Goal: Task Accomplishment & Management: Complete application form

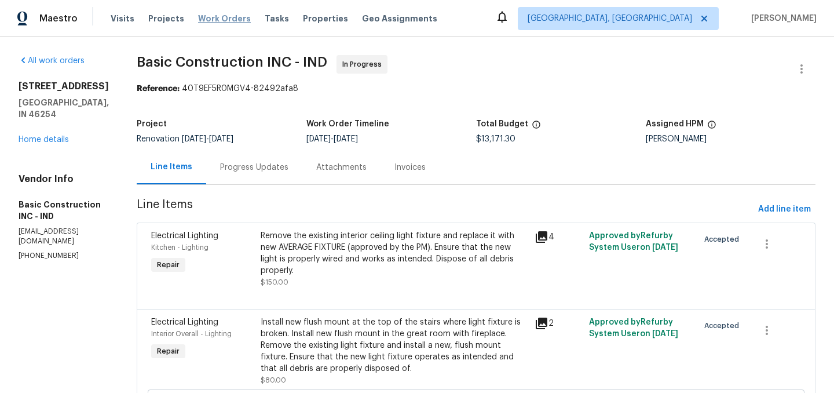
click at [219, 18] on span "Work Orders" at bounding box center [224, 19] width 53 height 12
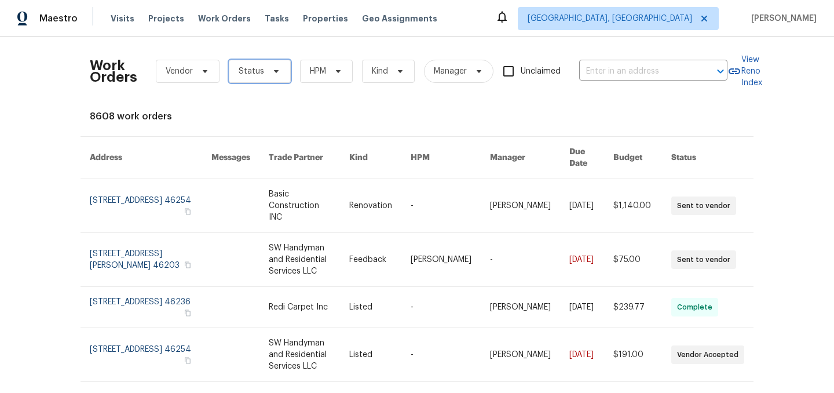
click at [264, 67] on span "Status" at bounding box center [260, 71] width 62 height 23
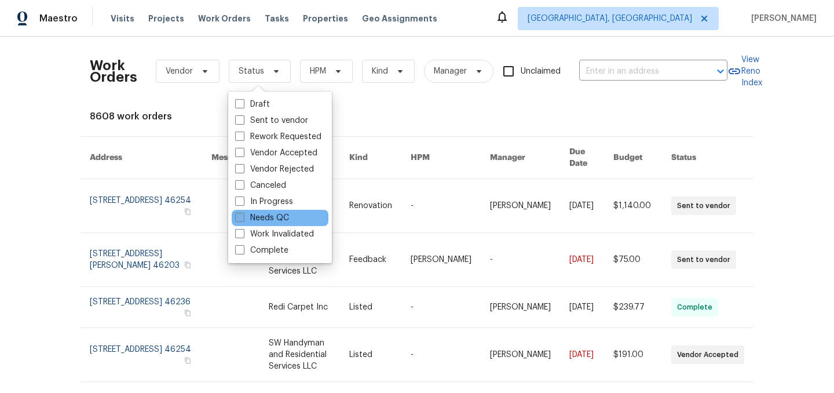
click at [265, 215] on label "Needs QC" at bounding box center [262, 218] width 54 height 12
click at [243, 215] on input "Needs QC" at bounding box center [239, 216] width 8 height 8
checkbox input "true"
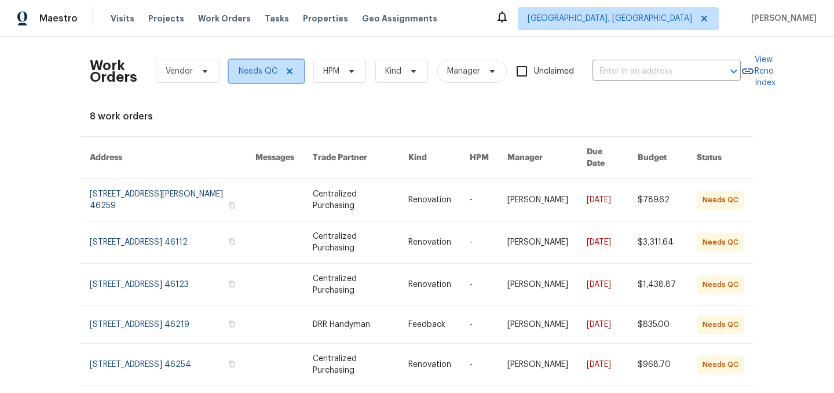
click at [288, 71] on icon at bounding box center [290, 71] width 6 height 6
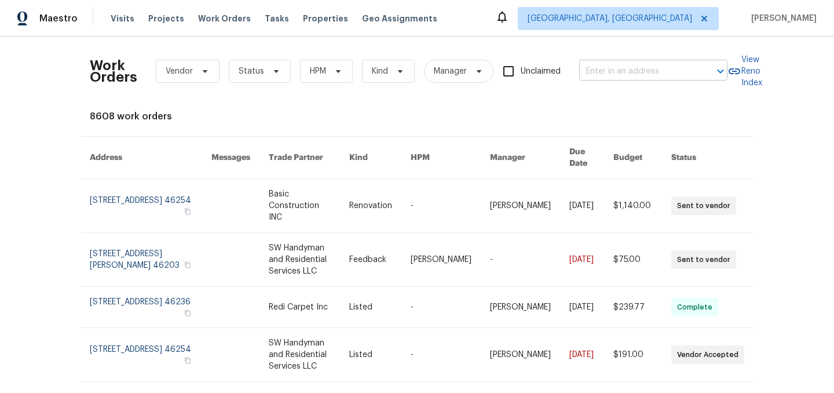
click at [595, 74] on input "text" at bounding box center [637, 72] width 116 height 18
type input "vermil"
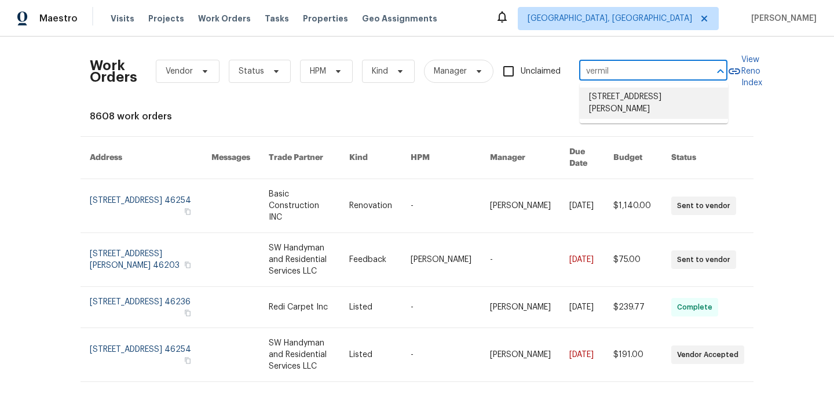
click at [610, 100] on li "4832 Vermillion Ct, Avon, IN 46123" at bounding box center [654, 102] width 148 height 31
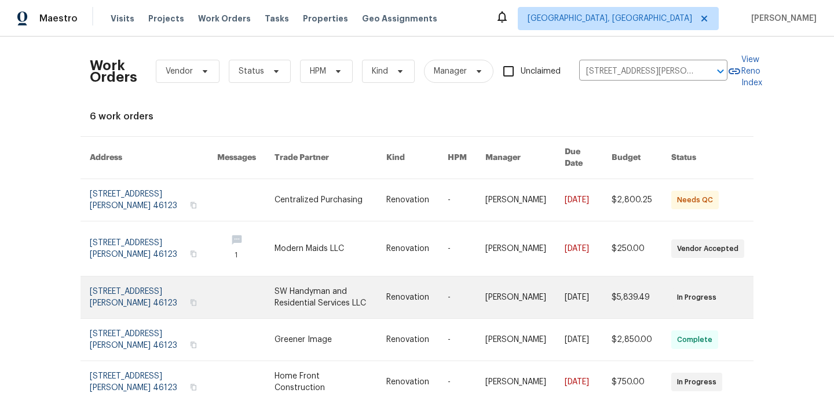
click at [127, 281] on link at bounding box center [153, 297] width 127 height 42
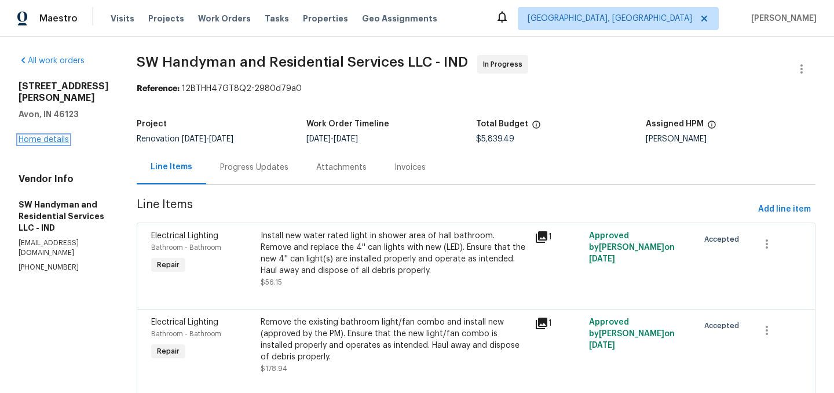
click at [51, 135] on link "Home details" at bounding box center [44, 139] width 50 height 8
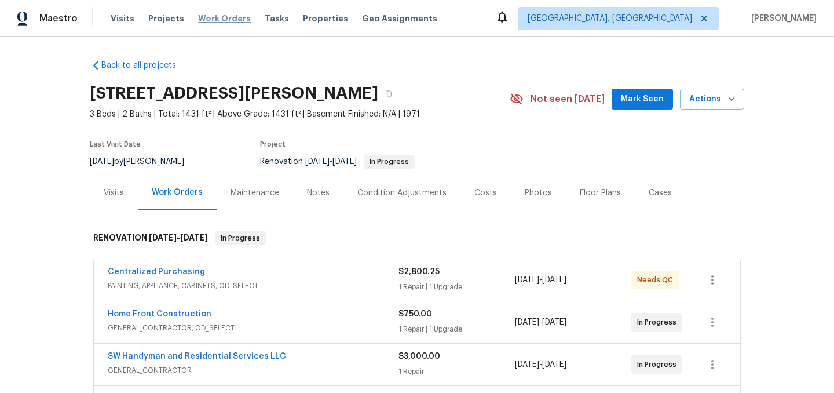
click at [218, 17] on span "Work Orders" at bounding box center [224, 19] width 53 height 12
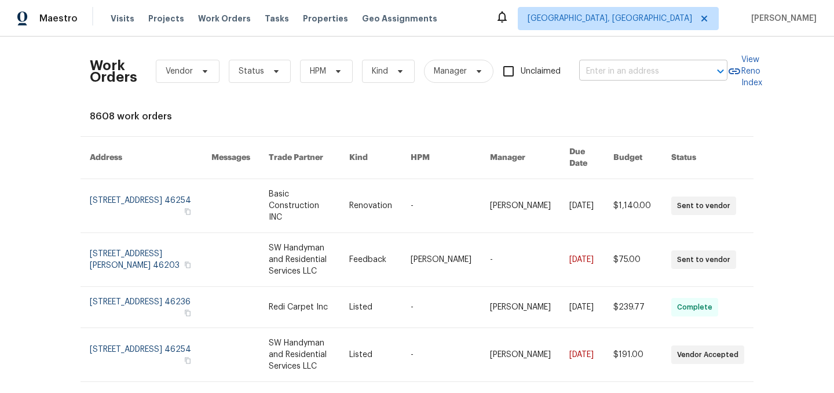
click at [642, 69] on input "text" at bounding box center [637, 72] width 116 height 18
type input "sonora"
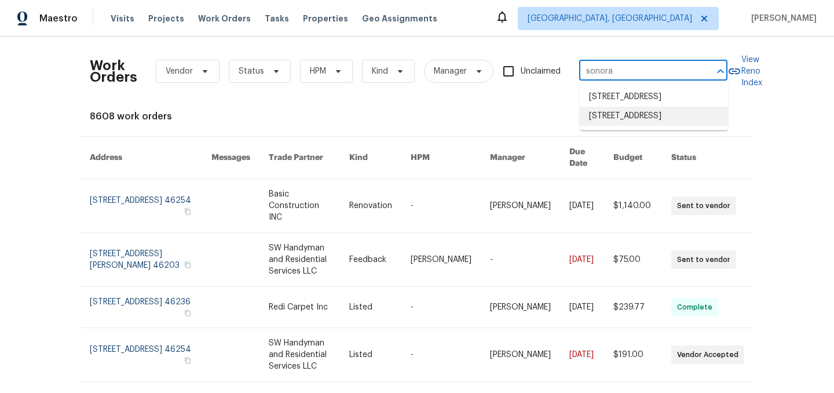
click at [658, 126] on li "6736 Sonora Blvd, Brownsburg, IN 46112" at bounding box center [654, 116] width 148 height 19
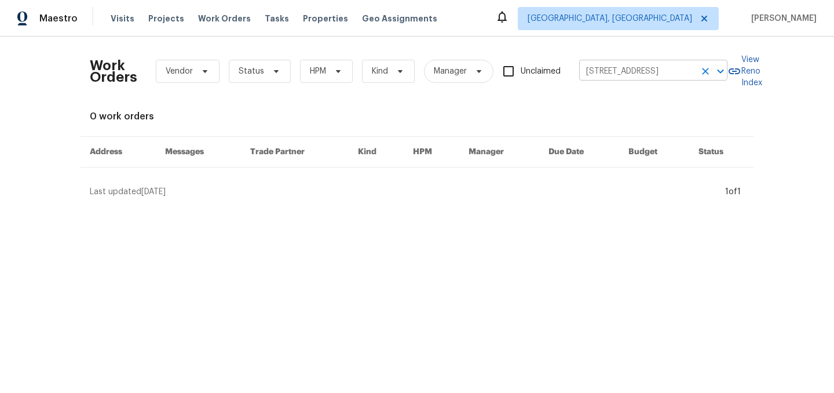
click at [638, 69] on input "6736 Sonora Blvd, Brownsburg, IN 46112" at bounding box center [637, 72] width 116 height 18
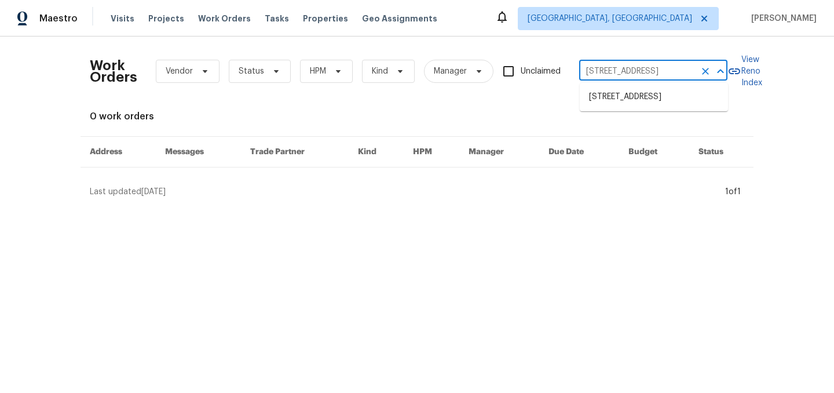
click at [705, 71] on icon "Clear" at bounding box center [705, 71] width 7 height 7
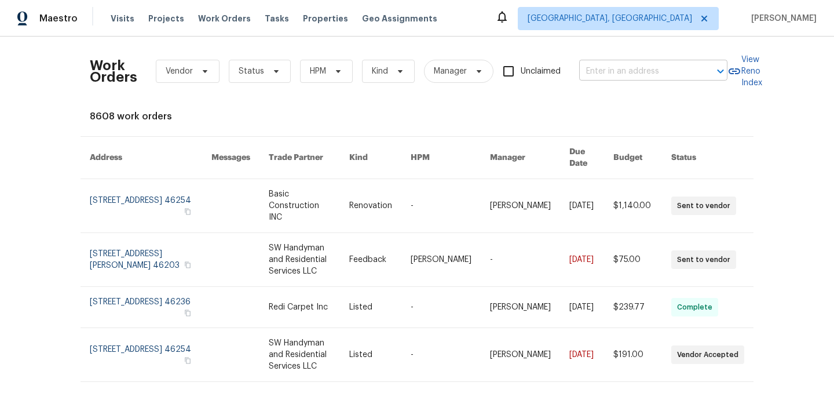
click at [644, 79] on input "text" at bounding box center [637, 72] width 116 height 18
type input "sonora"
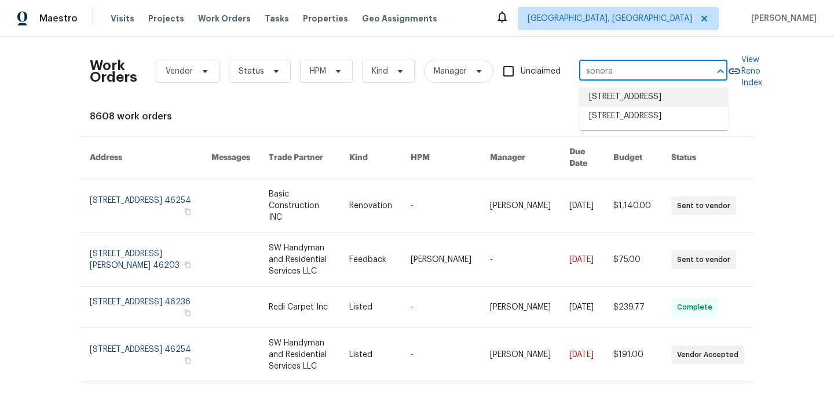
click at [650, 100] on li "6933 Sonora Blvd, Brownsburg, IN 46112" at bounding box center [654, 96] width 148 height 19
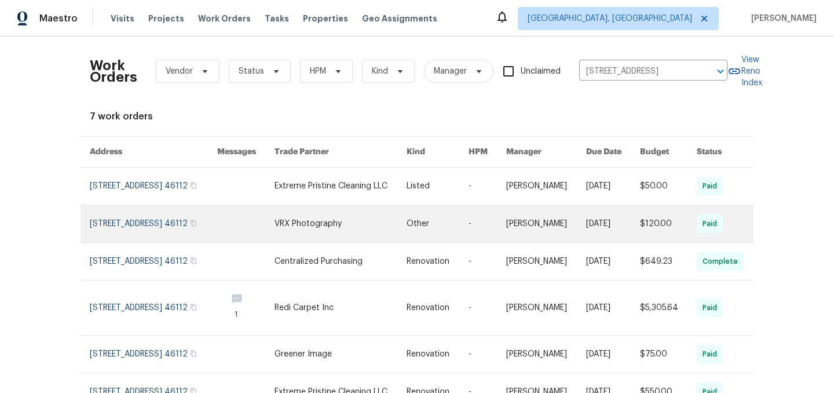
click at [127, 226] on link at bounding box center [153, 223] width 127 height 37
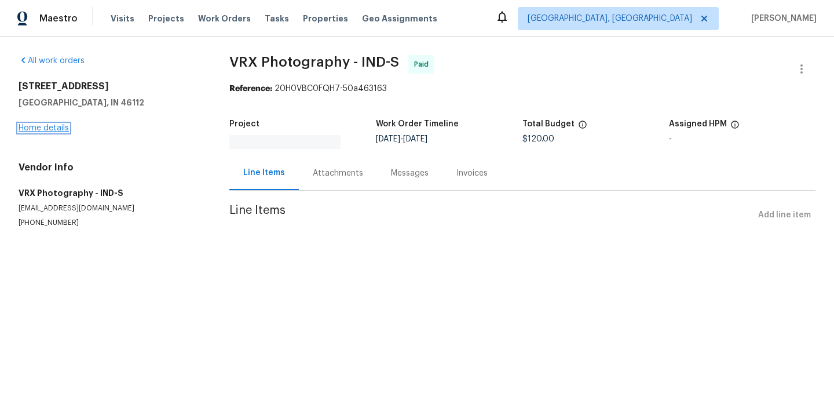
click at [50, 127] on link "Home details" at bounding box center [44, 128] width 50 height 8
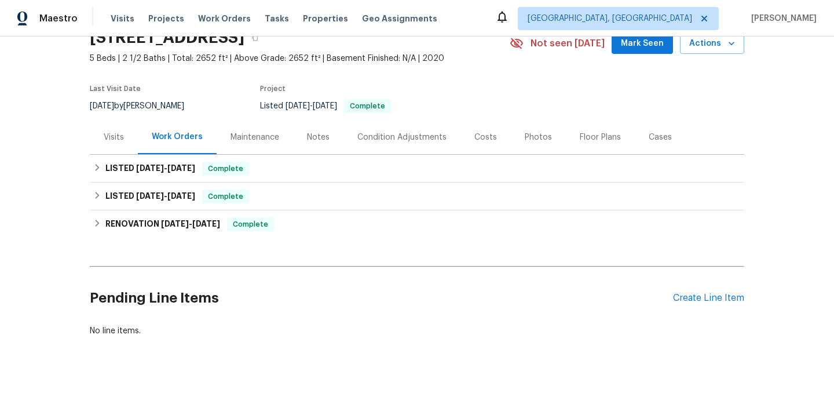
scroll to position [66, 0]
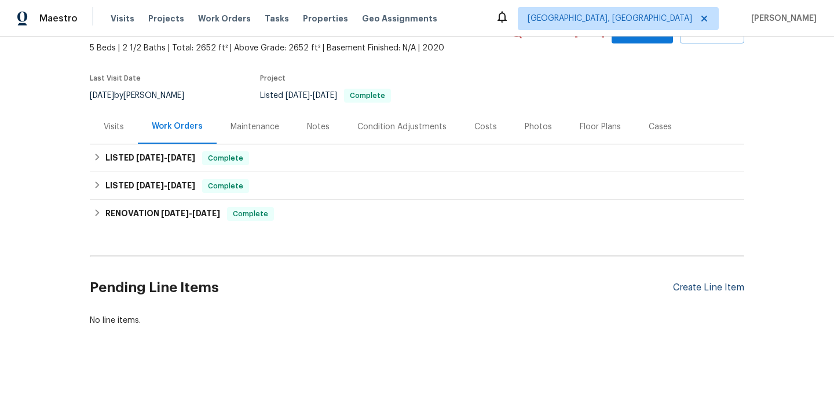
click at [701, 285] on div "Create Line Item" at bounding box center [708, 287] width 71 height 11
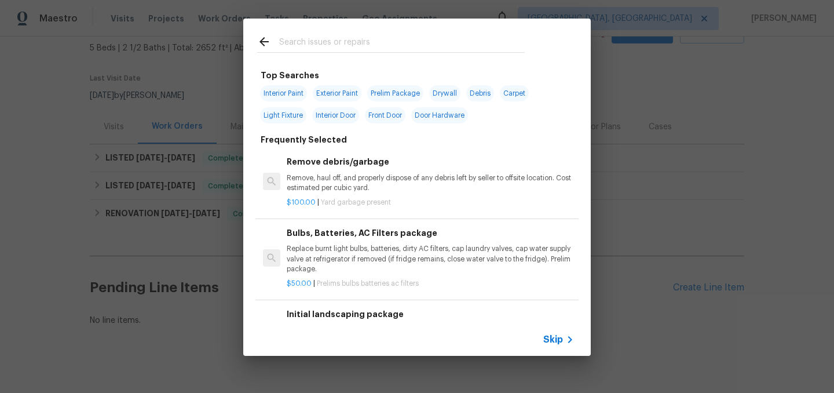
click at [305, 43] on input "text" at bounding box center [402, 43] width 246 height 17
click at [450, 91] on span "Drywall" at bounding box center [444, 93] width 31 height 16
type input "Drywall"
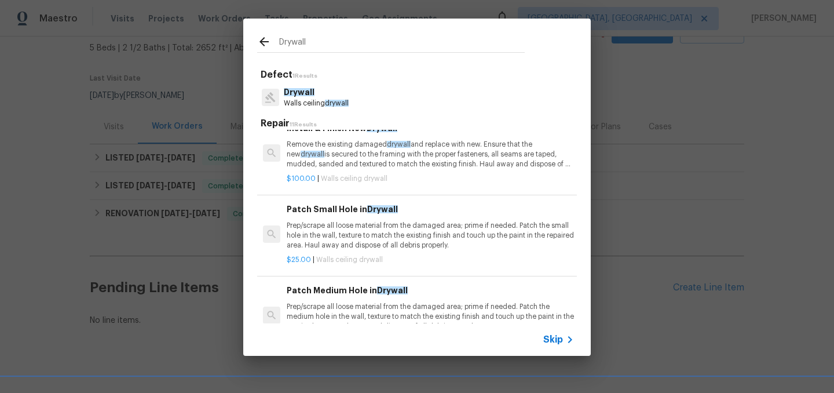
scroll to position [0, 0]
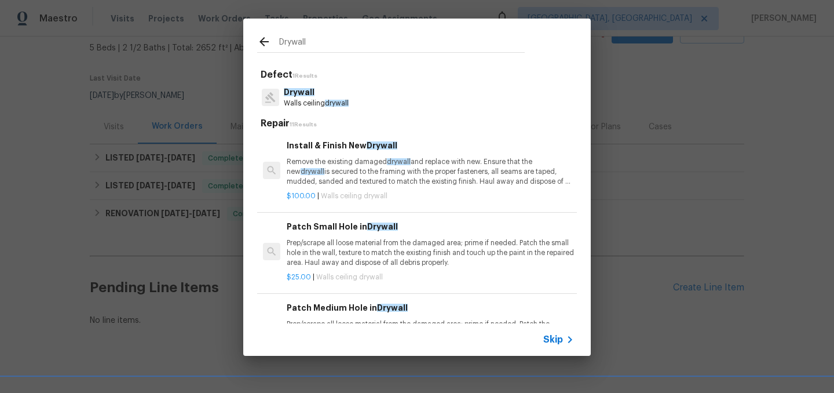
click at [342, 175] on p "Remove the existing damaged drywall and replace with new. Ensure that the new d…" at bounding box center [430, 172] width 287 height 30
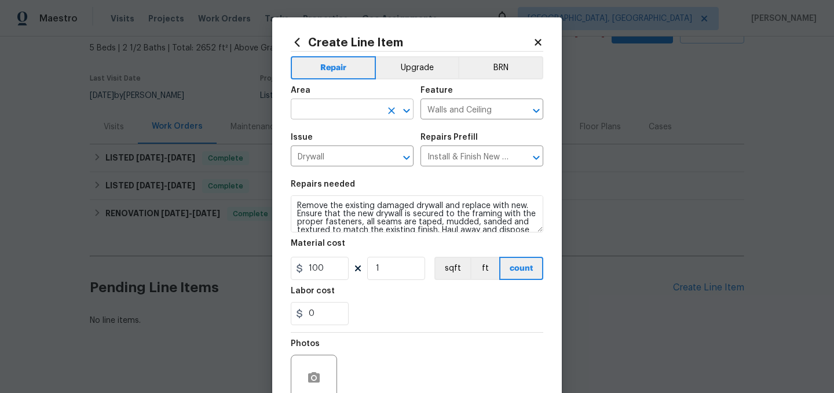
click at [321, 107] on input "text" at bounding box center [336, 110] width 90 height 18
click at [343, 158] on li "Interior Overall" at bounding box center [352, 155] width 123 height 19
type input "Interior Overall"
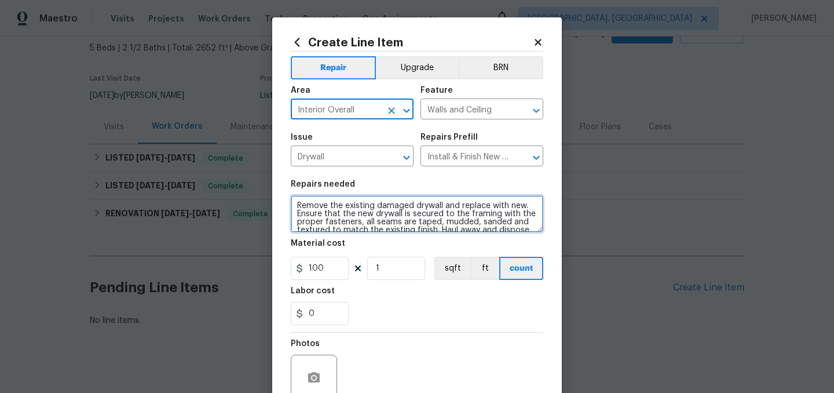
click at [296, 202] on textarea "Remove the existing damaged drywall and replace with new. Ensure that the new d…" at bounding box center [417, 213] width 252 height 37
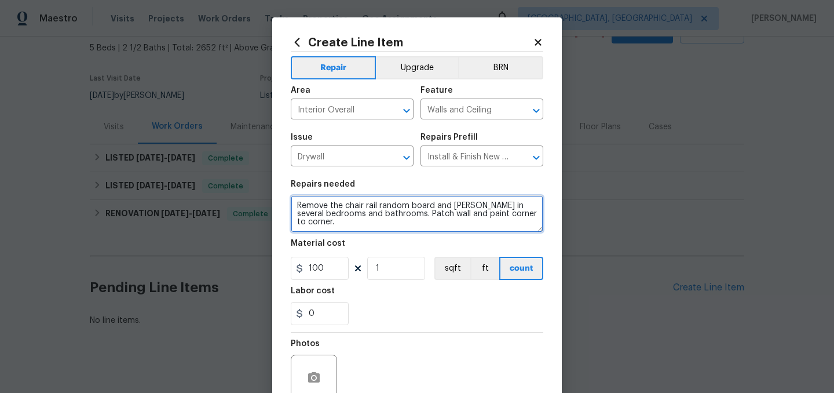
type textarea "Remove the chair rail random board and batten in several bedrooms and bathrooms…"
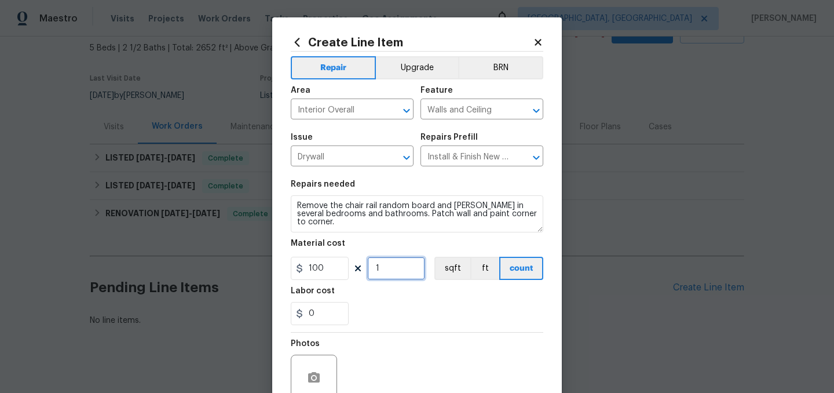
click at [393, 271] on input "1" at bounding box center [396, 268] width 58 height 23
type input "7"
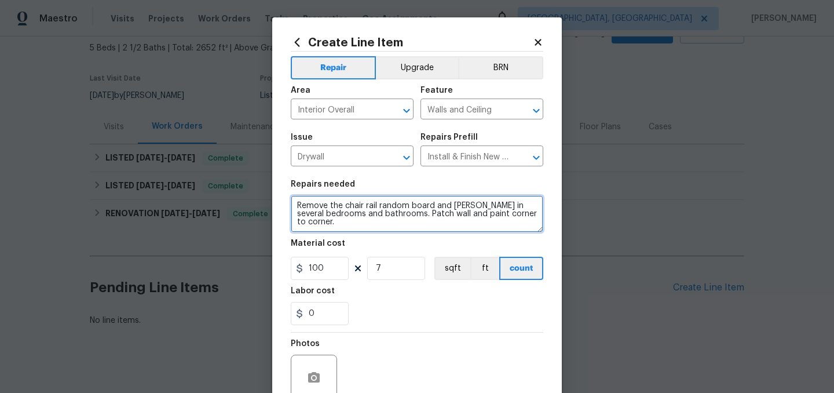
click at [378, 226] on textarea "Remove the chair rail random board and batten in several bedrooms and bathrooms…" at bounding box center [417, 213] width 252 height 37
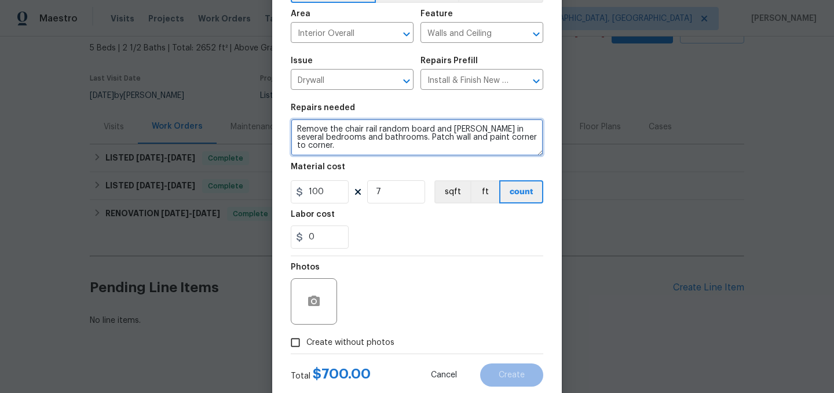
scroll to position [107, 0]
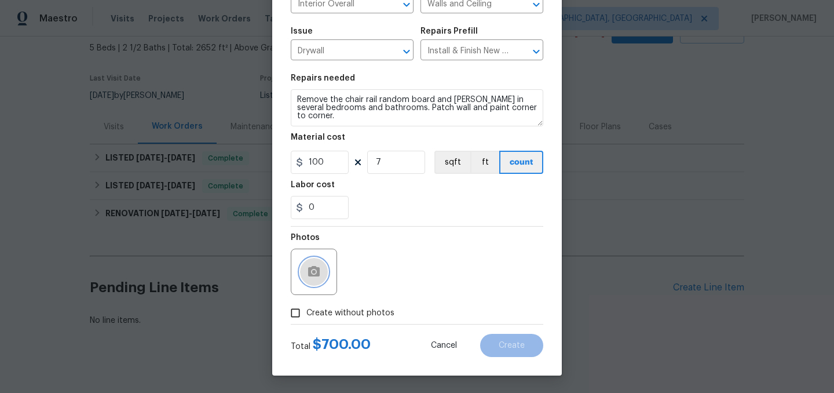
click at [319, 274] on icon "button" at bounding box center [314, 271] width 12 height 10
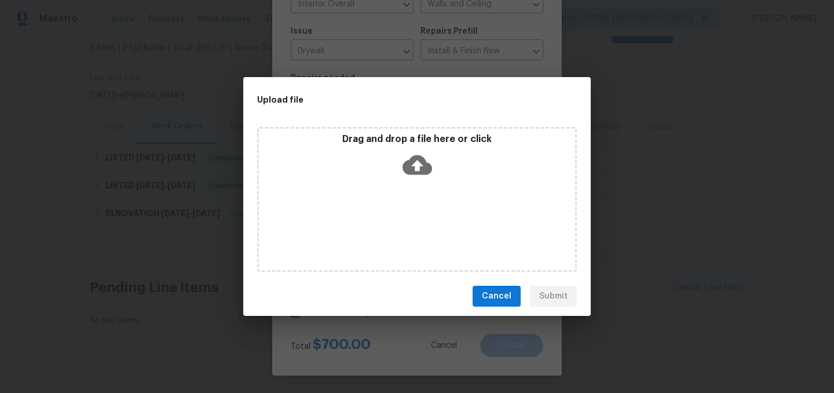
click at [418, 166] on icon at bounding box center [417, 165] width 30 height 30
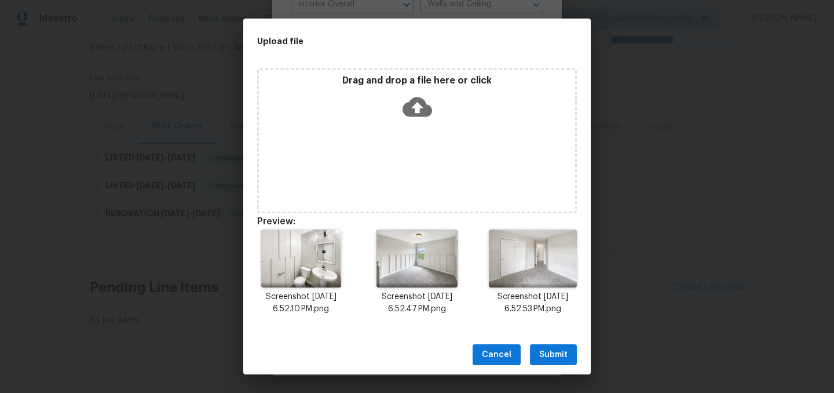
click at [554, 356] on span "Submit" at bounding box center [553, 354] width 28 height 14
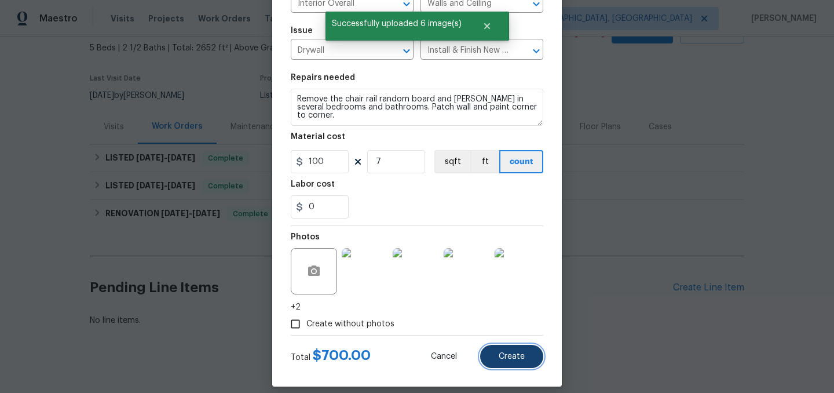
click at [522, 356] on span "Create" at bounding box center [512, 356] width 26 height 9
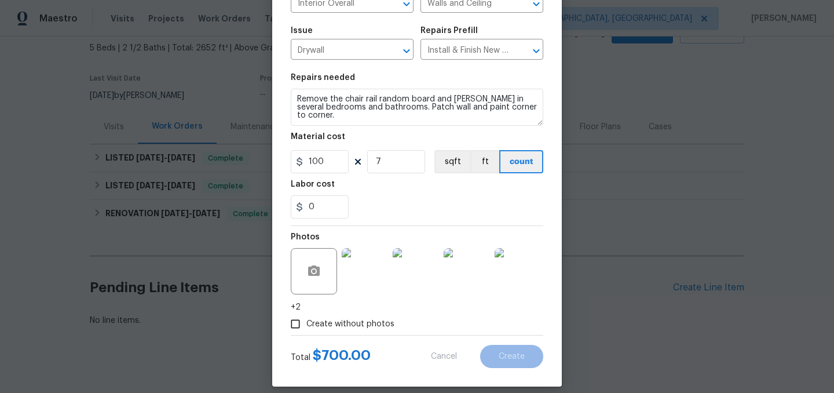
type input "0"
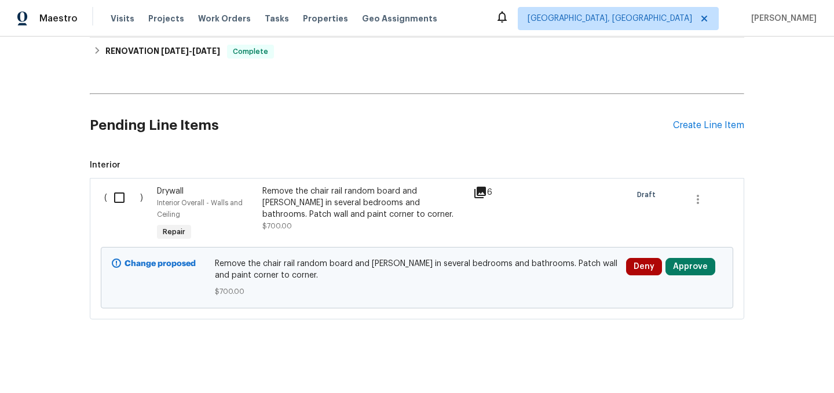
scroll to position [234, 0]
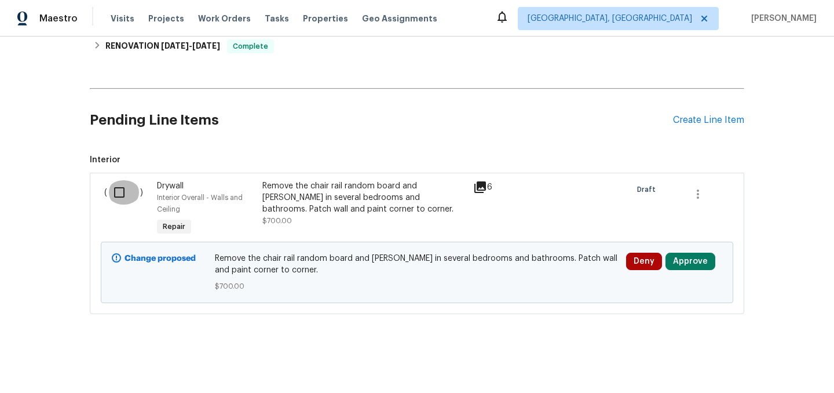
click at [118, 194] on input "checkbox" at bounding box center [123, 192] width 33 height 24
checkbox input "true"
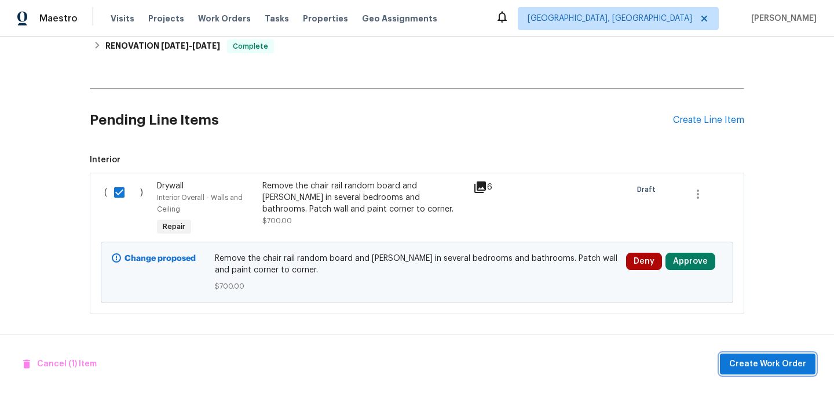
click at [760, 364] on span "Create Work Order" at bounding box center [767, 364] width 77 height 14
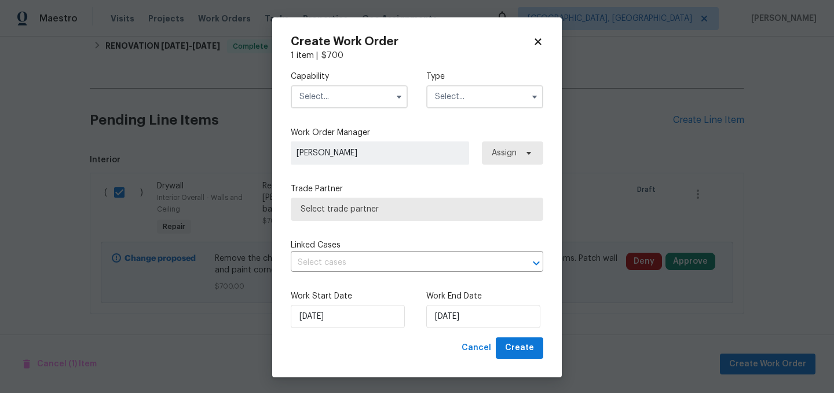
click at [336, 98] on input "text" at bounding box center [349, 96] width 117 height 23
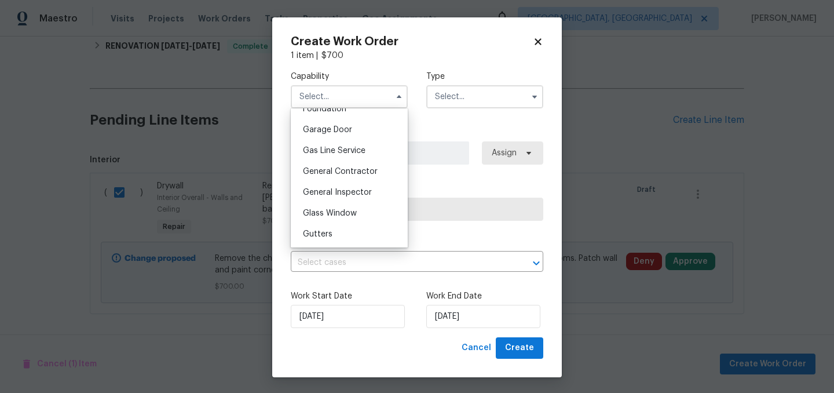
scroll to position [481, 0]
click at [347, 191] on span "General Contractor" at bounding box center [340, 194] width 75 height 8
type input "General Contractor"
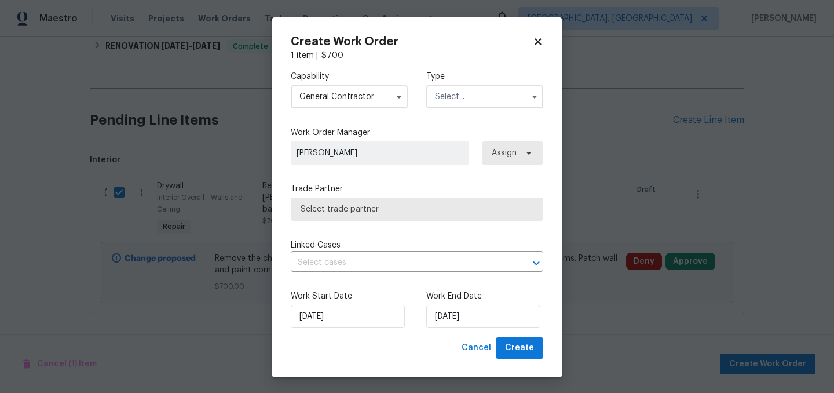
click at [481, 100] on input "text" at bounding box center [484, 96] width 117 height 23
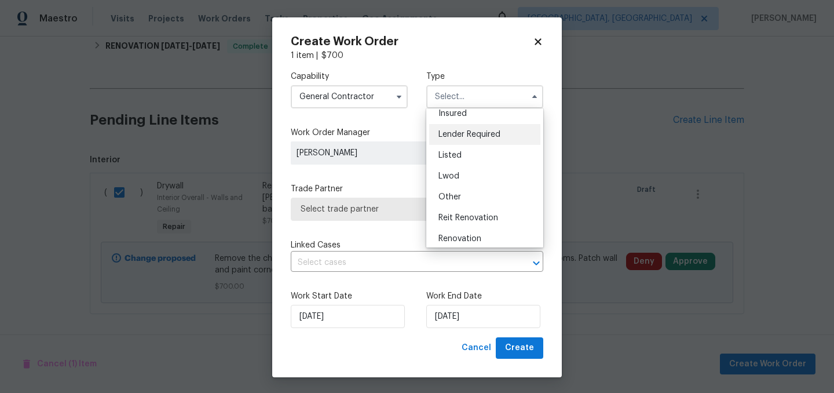
scroll to position [97, 0]
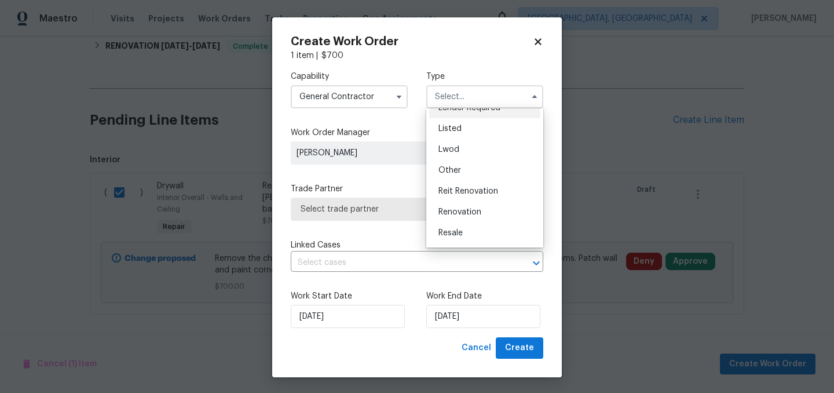
click at [474, 208] on span "Renovation" at bounding box center [459, 212] width 43 height 8
type input "Renovation"
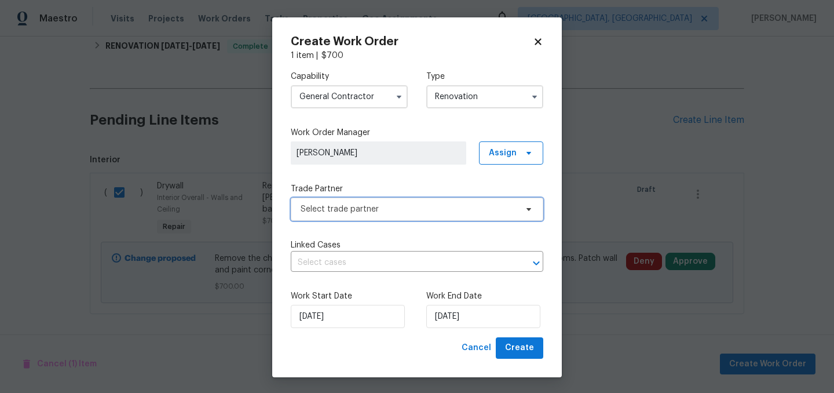
click at [434, 208] on span "Select trade partner" at bounding box center [409, 209] width 216 height 12
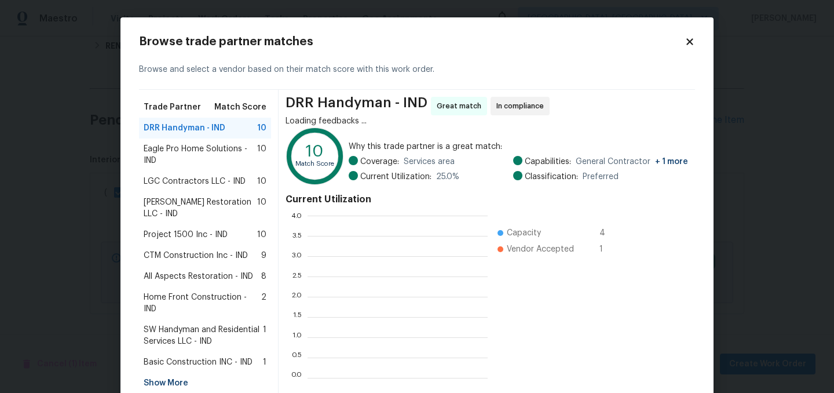
scroll to position [162, 180]
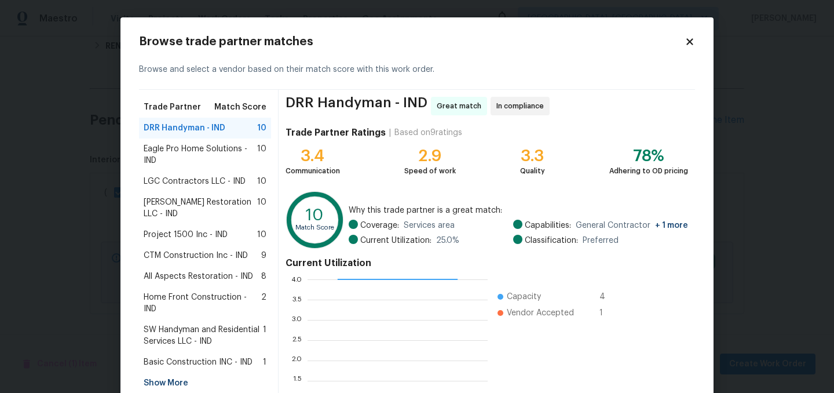
click at [202, 291] on span "Home Front Construction - IND" at bounding box center [203, 302] width 118 height 23
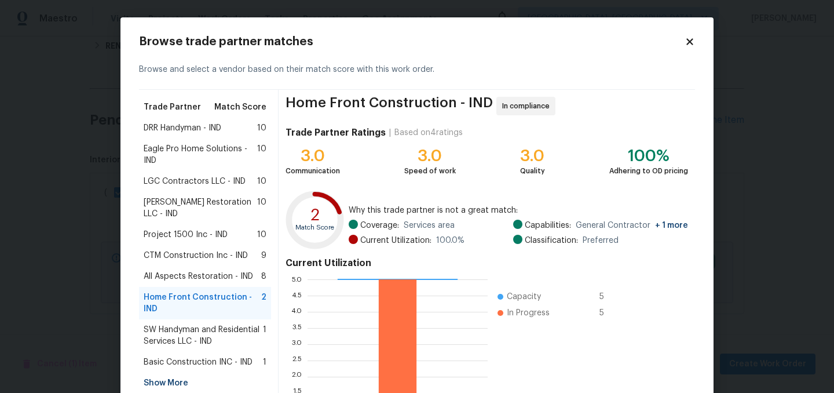
click at [203, 270] on span "All Aspects Restoration - IND" at bounding box center [198, 276] width 109 height 12
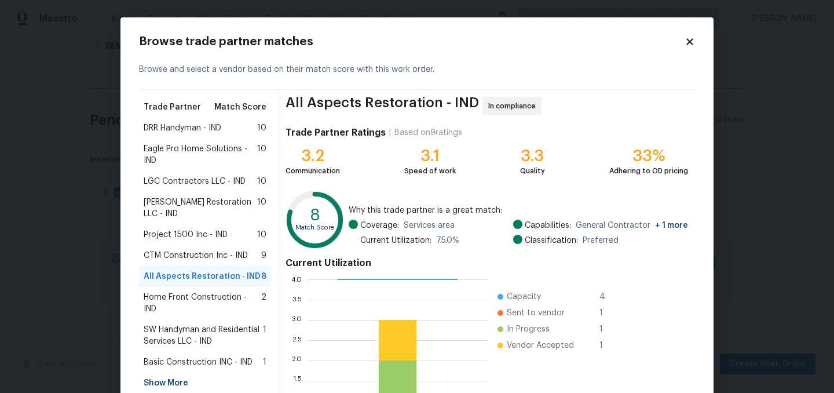
click at [200, 351] on div "Basic Construction INC - IND 1" at bounding box center [205, 361] width 132 height 21
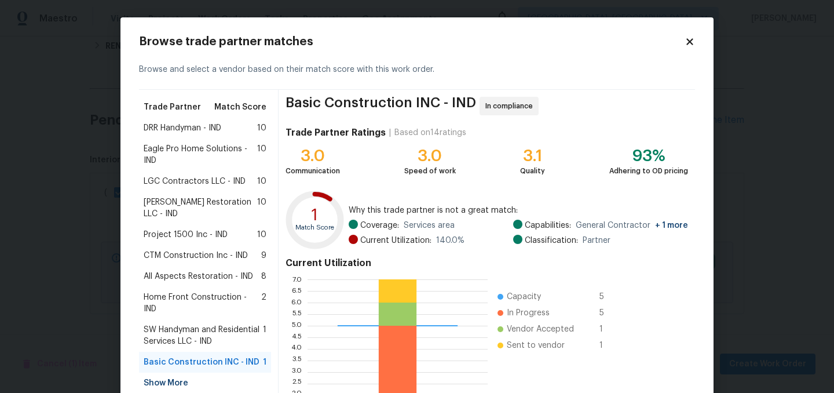
click at [201, 324] on span "SW Handyman and Residential Services LLC - IND" at bounding box center [203, 335] width 119 height 23
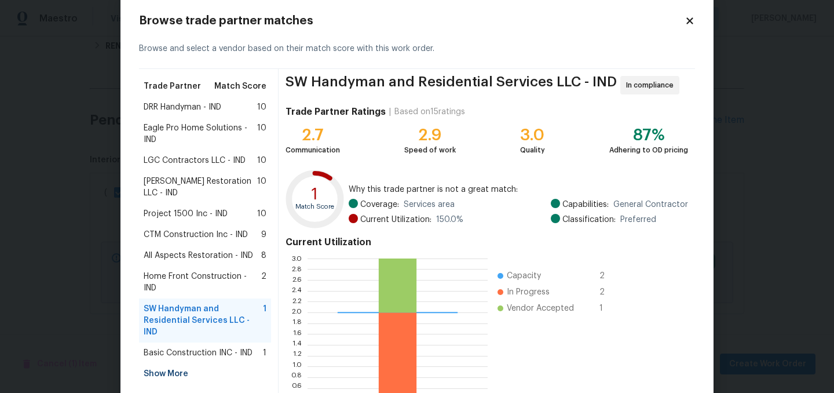
scroll to position [16, 0]
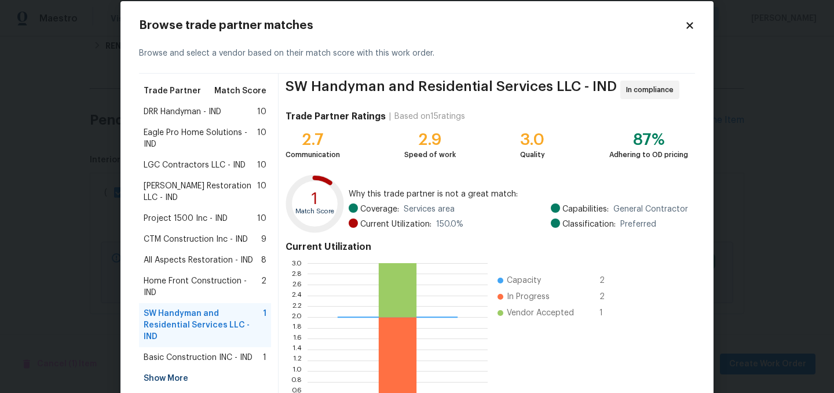
click at [177, 368] on div "Show More" at bounding box center [205, 378] width 132 height 21
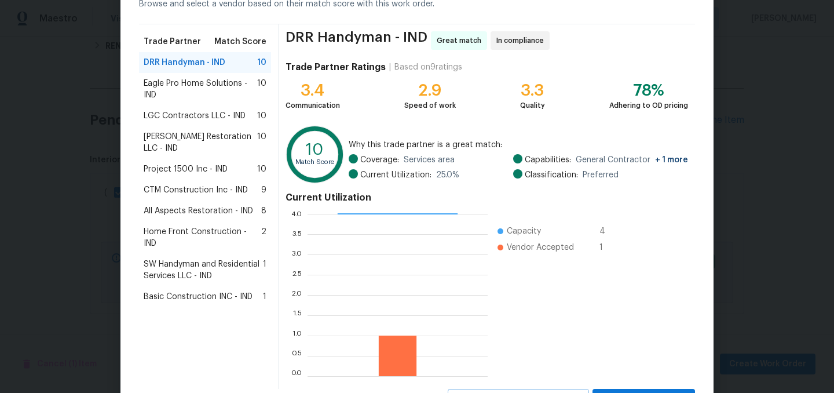
scroll to position [43, 0]
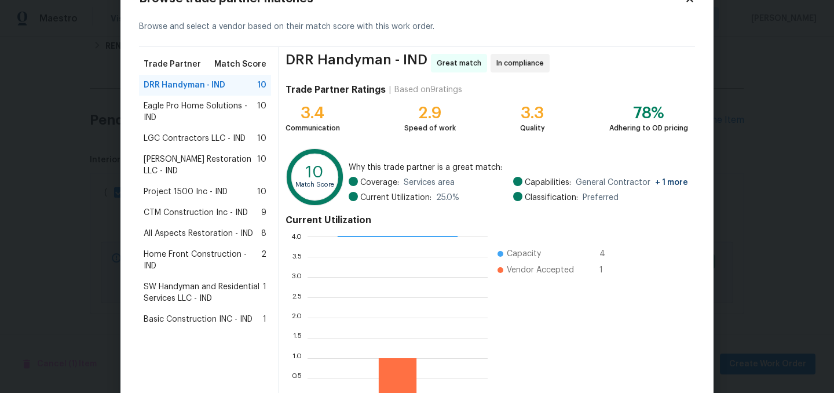
click at [186, 186] on span "Project 1500 Inc - IND" at bounding box center [186, 192] width 84 height 12
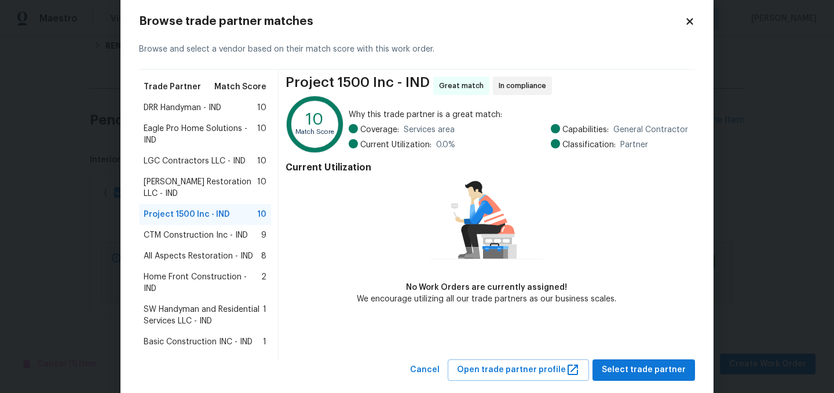
click at [195, 229] on span "CTM Construction Inc - IND" at bounding box center [196, 235] width 104 height 12
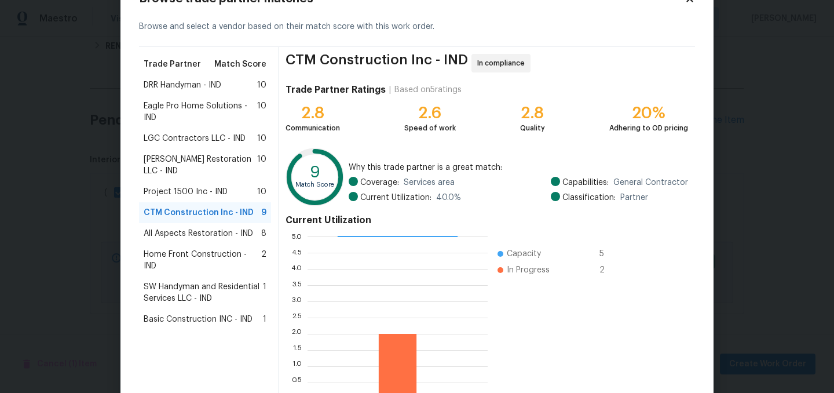
scroll to position [118, 0]
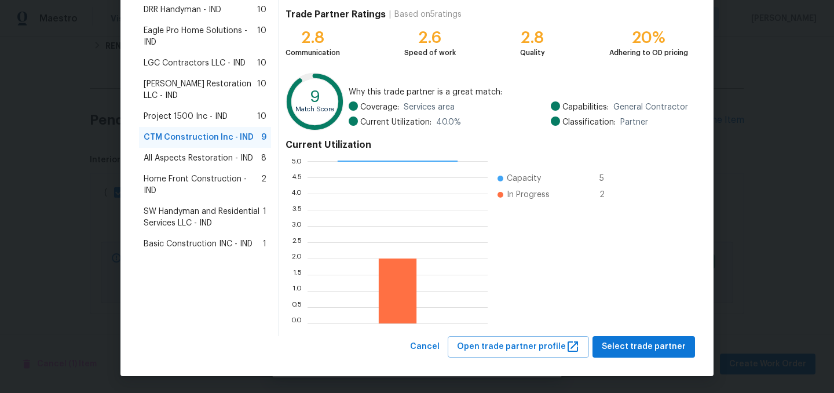
click at [189, 152] on span "All Aspects Restoration - IND" at bounding box center [198, 158] width 109 height 12
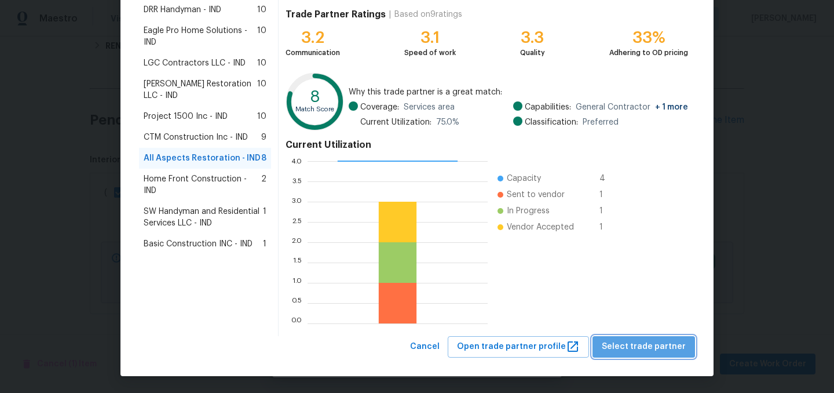
click at [651, 348] on span "Select trade partner" at bounding box center [644, 346] width 84 height 14
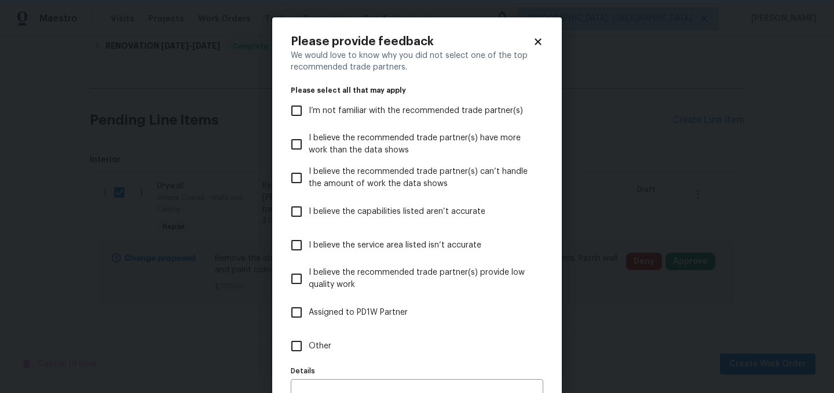
scroll to position [0, 0]
click at [353, 310] on span "Assigned to PD1W Partner" at bounding box center [358, 312] width 99 height 12
click at [309, 310] on input "Assigned to PD1W Partner" at bounding box center [296, 312] width 24 height 24
checkbox input "true"
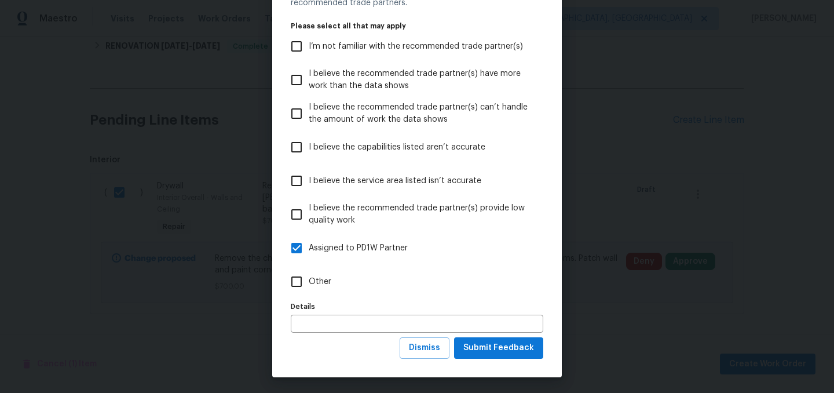
scroll to position [66, 0]
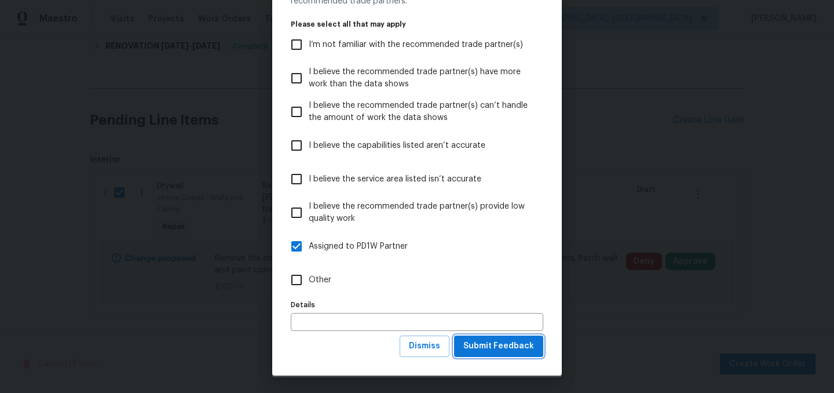
click at [499, 345] on span "Submit Feedback" at bounding box center [498, 346] width 71 height 14
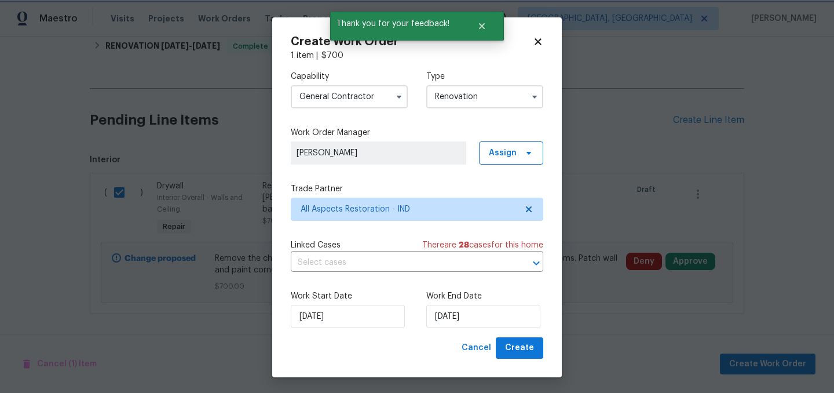
scroll to position [0, 0]
click at [496, 314] on input "9/25/2025" at bounding box center [483, 316] width 114 height 23
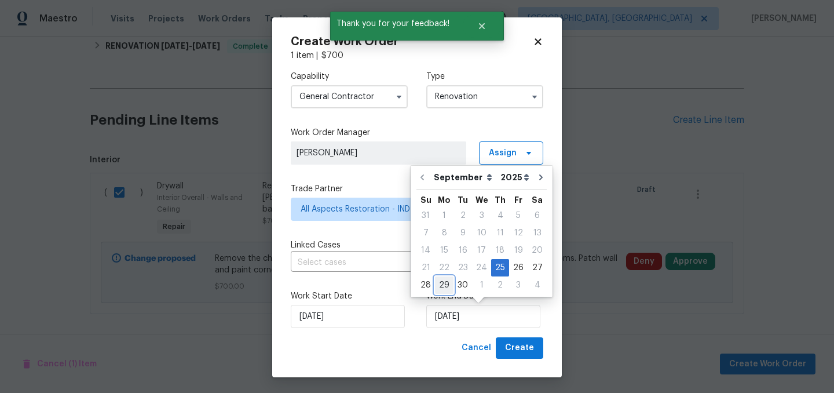
click at [442, 286] on div "29" at bounding box center [444, 285] width 19 height 16
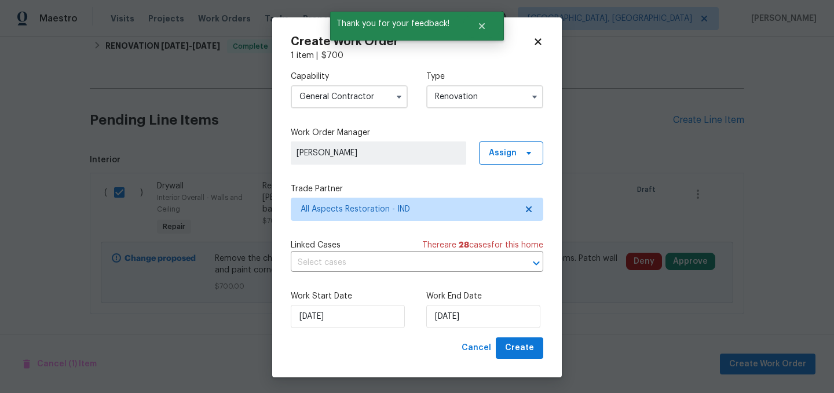
type input "9/29/2025"
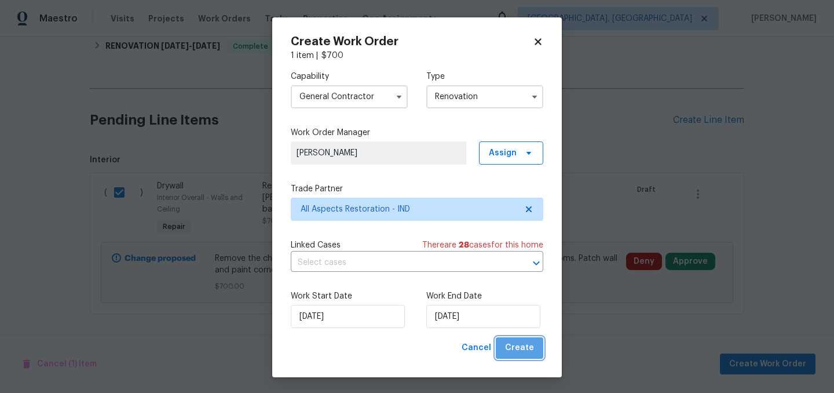
click at [524, 350] on span "Create" at bounding box center [519, 347] width 29 height 14
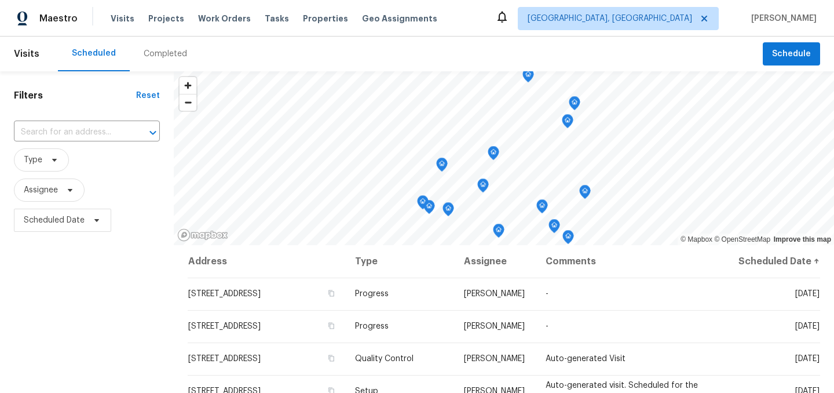
scroll to position [438, 0]
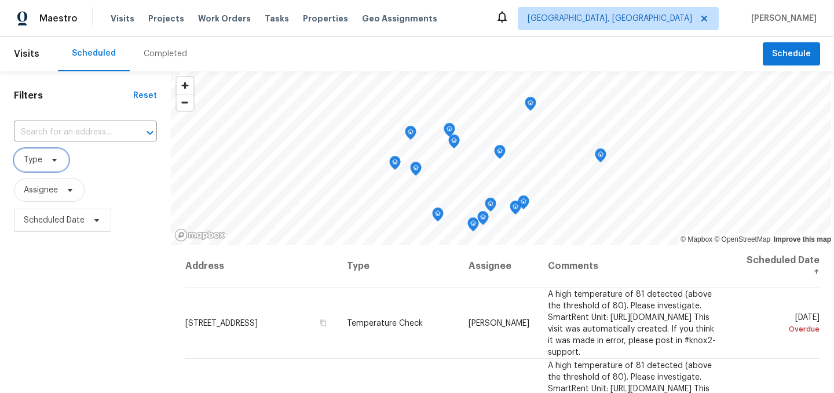
click at [38, 164] on span "Type" at bounding box center [33, 160] width 19 height 12
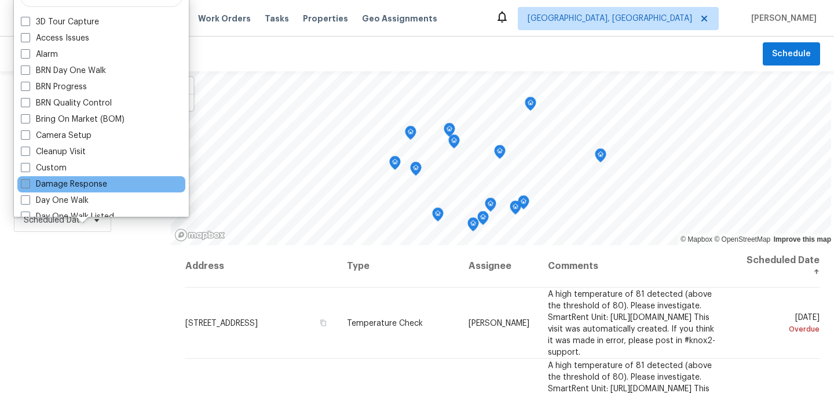
scroll to position [16, 0]
click at [67, 201] on label "Day One Walk" at bounding box center [55, 200] width 68 height 12
click at [28, 201] on input "Day One Walk" at bounding box center [25, 198] width 8 height 8
checkbox input "true"
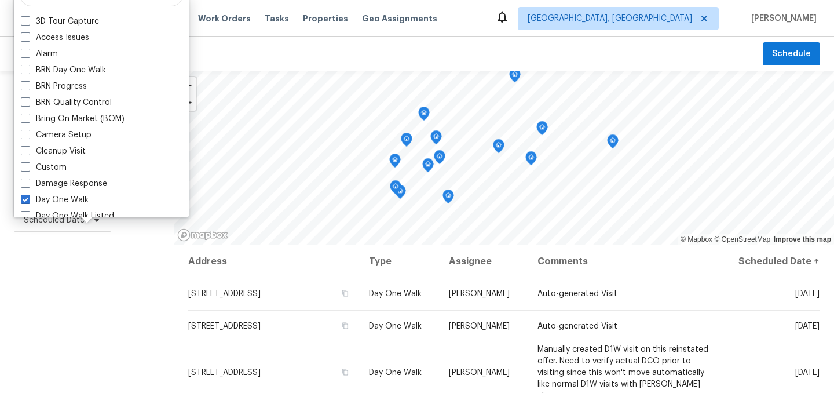
click at [65, 316] on div "Filters Reset ​ Day One Walk Assignee Scheduled Date" at bounding box center [87, 315] width 174 height 488
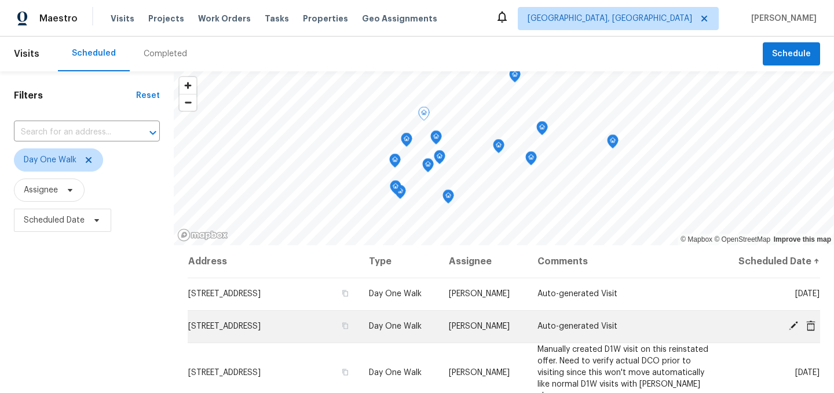
click at [812, 328] on icon at bounding box center [810, 325] width 9 height 10
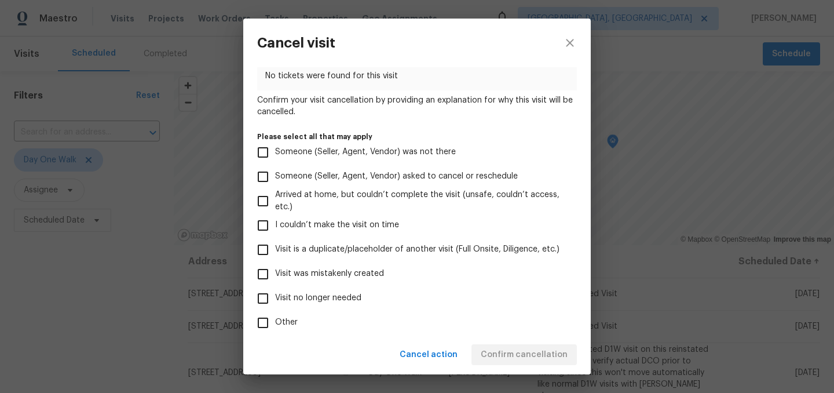
scroll to position [63, 0]
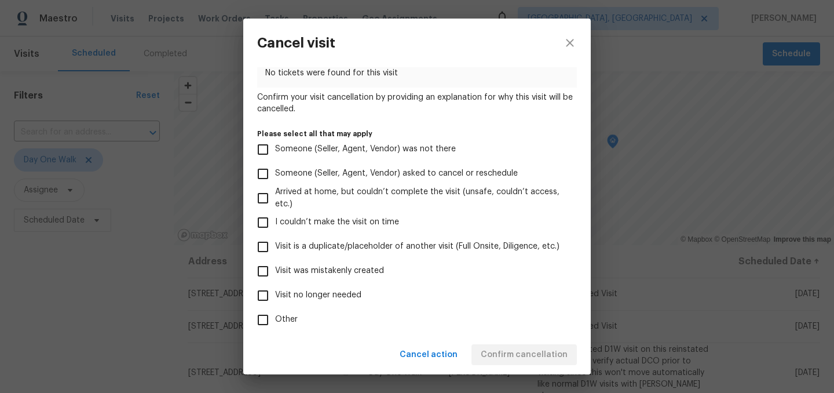
click at [337, 274] on span "Visit was mistakenly created" at bounding box center [329, 271] width 109 height 12
click at [275, 274] on input "Visit was mistakenly created" at bounding box center [263, 271] width 24 height 24
checkbox input "true"
click at [518, 350] on span "Confirm cancellation" at bounding box center [524, 354] width 87 height 14
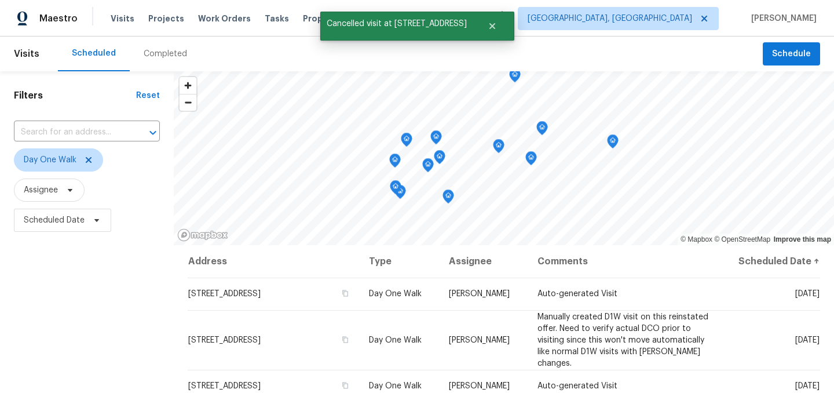
click at [108, 307] on div "Filters Reset ​ Day One Walk Assignee Scheduled Date" at bounding box center [87, 315] width 174 height 488
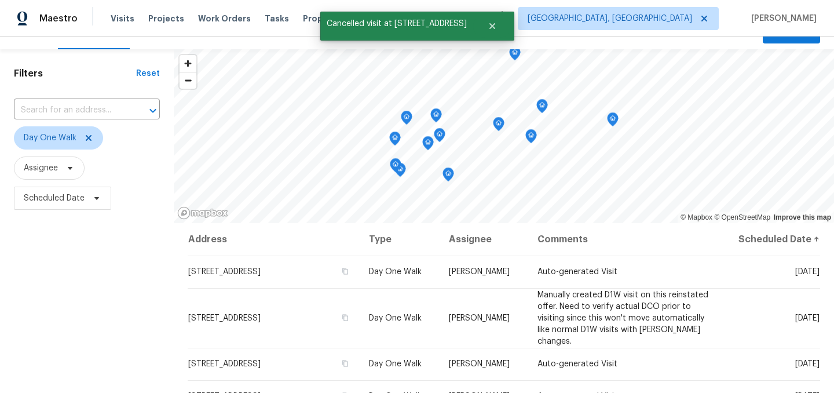
scroll to position [0, 0]
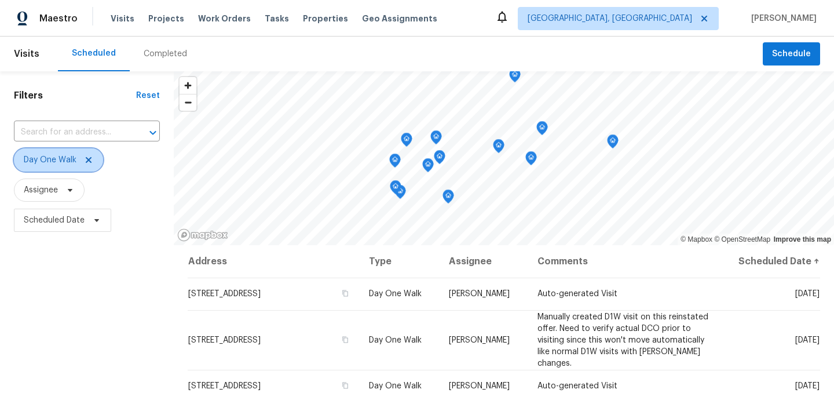
click at [89, 160] on icon at bounding box center [88, 159] width 9 height 9
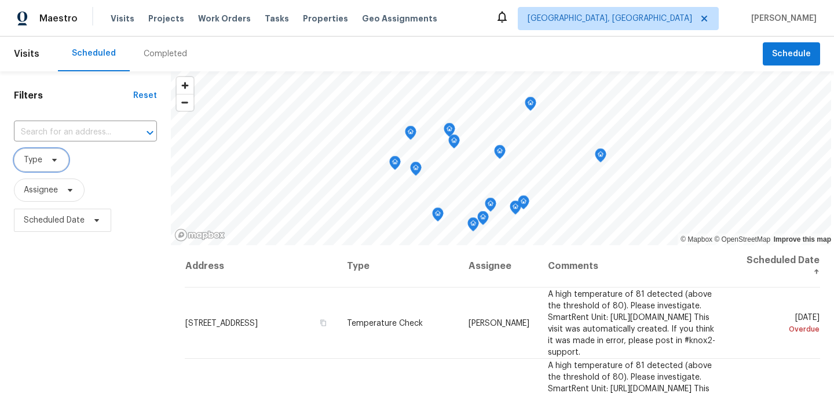
click at [43, 166] on span "Type" at bounding box center [41, 159] width 55 height 23
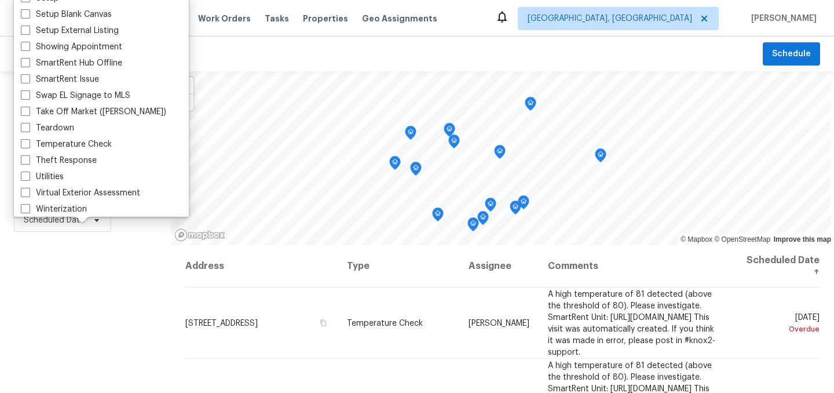
scroll to position [981, 0]
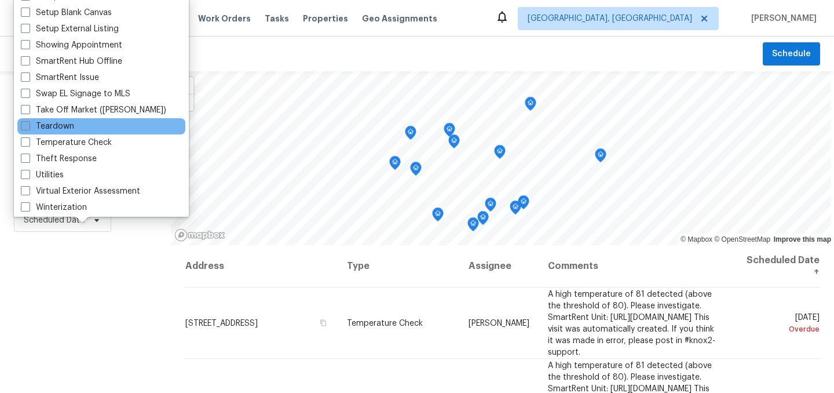
click at [71, 129] on label "Teardown" at bounding box center [47, 126] width 53 height 12
click at [28, 128] on input "Teardown" at bounding box center [25, 124] width 8 height 8
checkbox input "true"
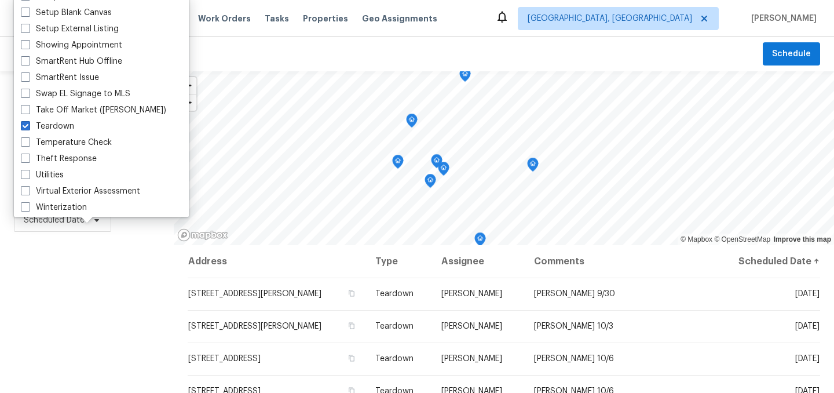
click at [57, 299] on div "Filters Reset ​ Teardown Assignee Scheduled Date" at bounding box center [87, 315] width 174 height 488
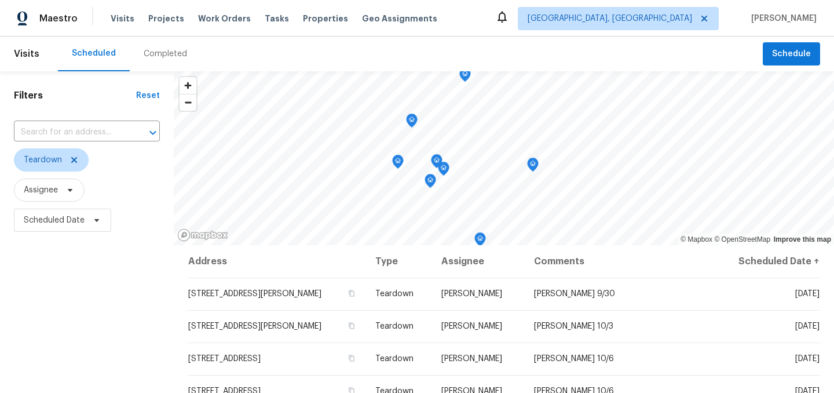
click at [144, 293] on div "Filters Reset ​ Teardown Assignee Scheduled Date" at bounding box center [87, 315] width 174 height 488
click at [74, 159] on icon at bounding box center [74, 160] width 6 height 6
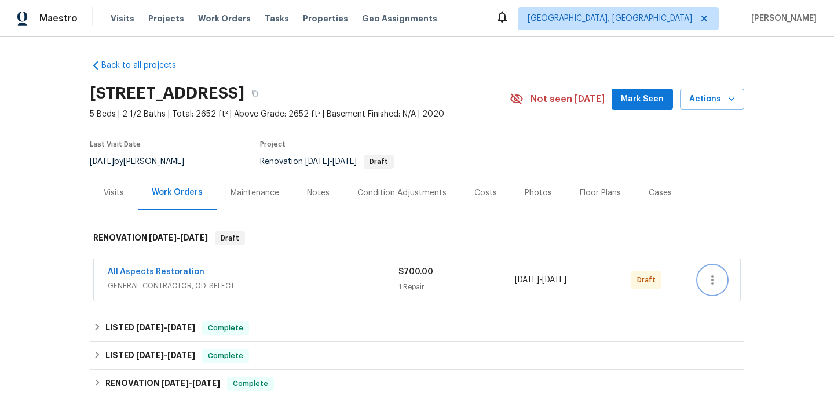
click at [710, 284] on icon "button" at bounding box center [712, 280] width 14 height 14
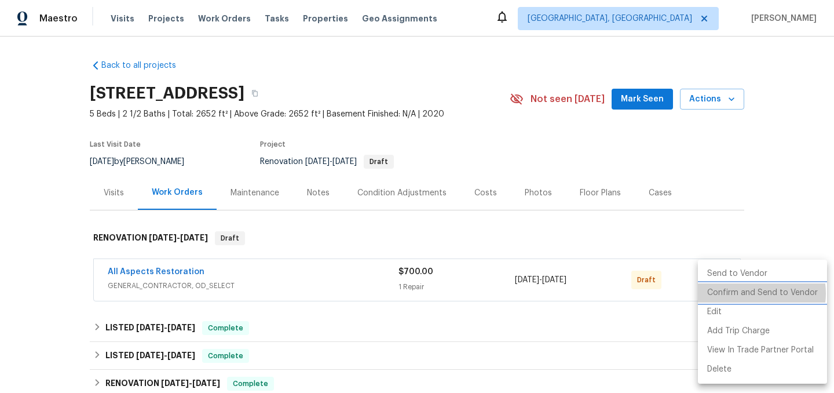
click at [752, 293] on li "Confirm and Send to Vendor" at bounding box center [762, 292] width 129 height 19
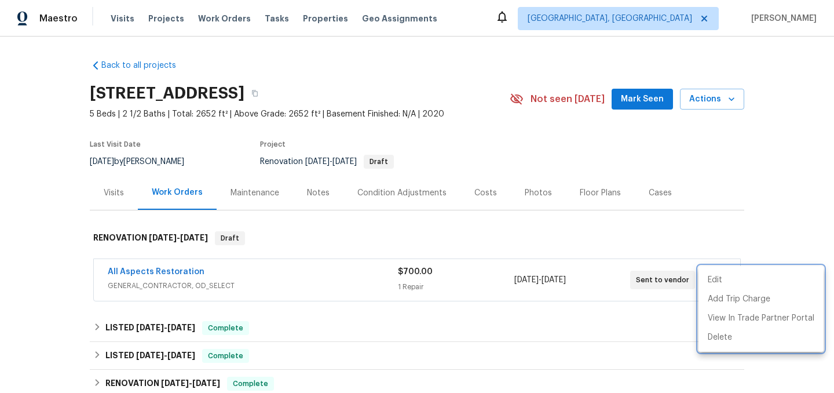
click at [391, 225] on div at bounding box center [417, 196] width 834 height 393
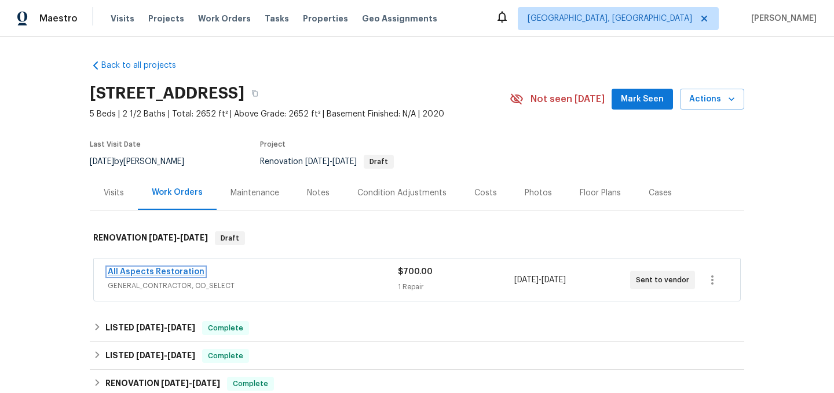
click at [145, 272] on link "All Aspects Restoration" at bounding box center [156, 272] width 97 height 8
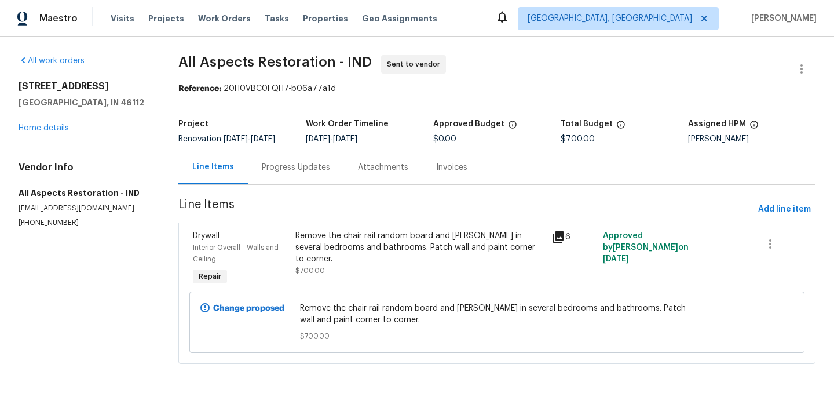
click at [295, 173] on div "Progress Updates" at bounding box center [296, 168] width 68 height 12
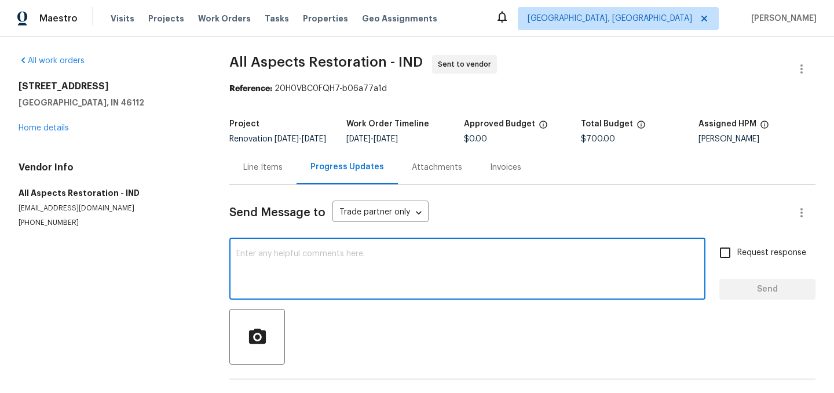
click at [329, 269] on textarea at bounding box center [467, 270] width 462 height 41
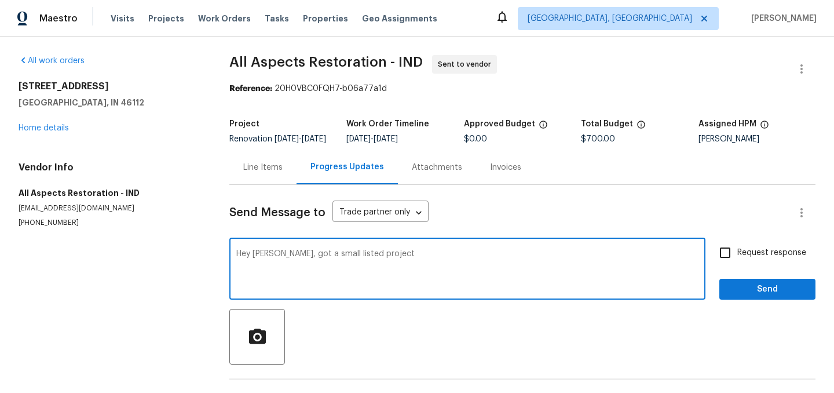
click at [389, 255] on div "Hey Mary, got a small listed project x ​" at bounding box center [467, 269] width 476 height 59
click at [385, 263] on textarea "Hey Mary, got a small listed project" at bounding box center [467, 270] width 462 height 41
click at [342, 264] on textarea "Hey Mary, got a small listed project" at bounding box center [467, 270] width 462 height 41
click at [417, 262] on textarea "Hey Mary, got a small listed home project" at bounding box center [467, 270] width 462 height 41
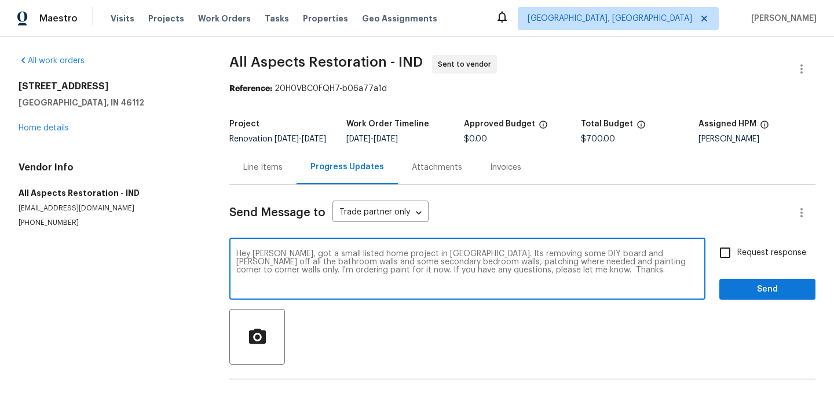
click at [408, 262] on textarea "Hey Mary, got a small listed home project in brownsburg. Its removing some DIY …" at bounding box center [467, 270] width 462 height 41
click at [512, 278] on textarea "Hey Mary, got a small listed home project in Brownsburg. Its removing some DIY …" at bounding box center [467, 270] width 462 height 41
type textarea "Hey Mary, got a small listed home project in Brownsburg. Its removing some DIY …"
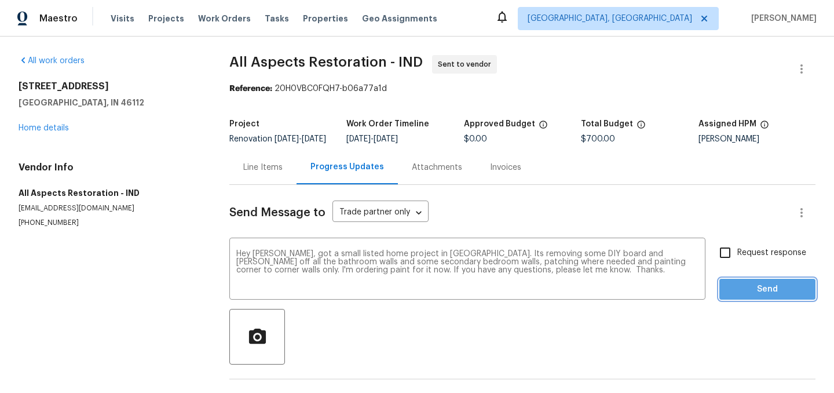
click at [761, 296] on span "Send" at bounding box center [767, 289] width 78 height 14
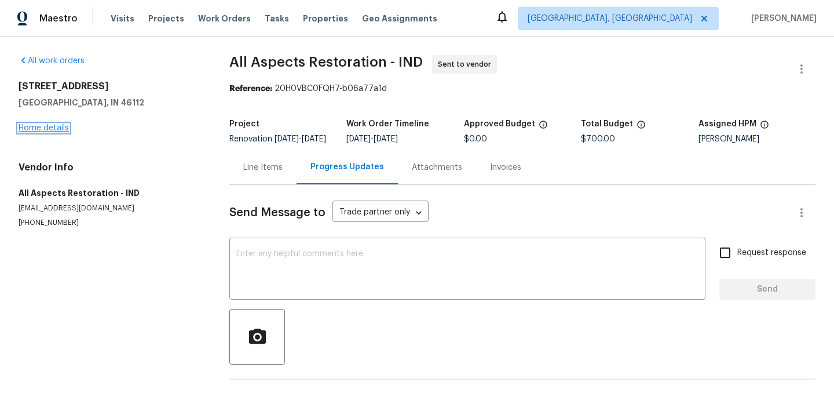
click at [52, 127] on link "Home details" at bounding box center [44, 128] width 50 height 8
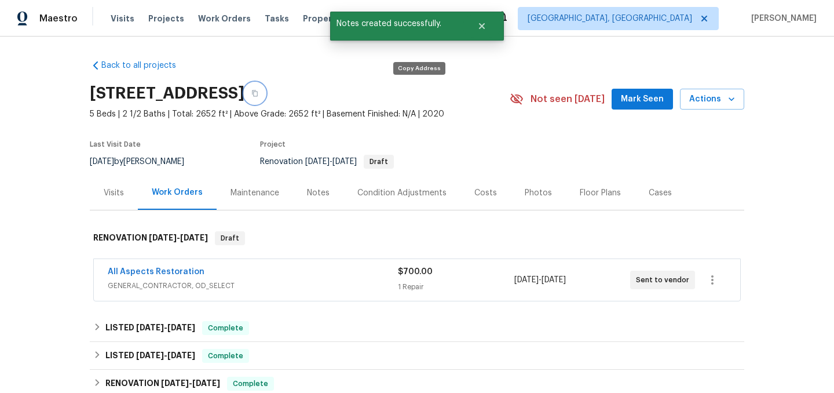
click at [258, 94] on icon "button" at bounding box center [254, 93] width 7 height 7
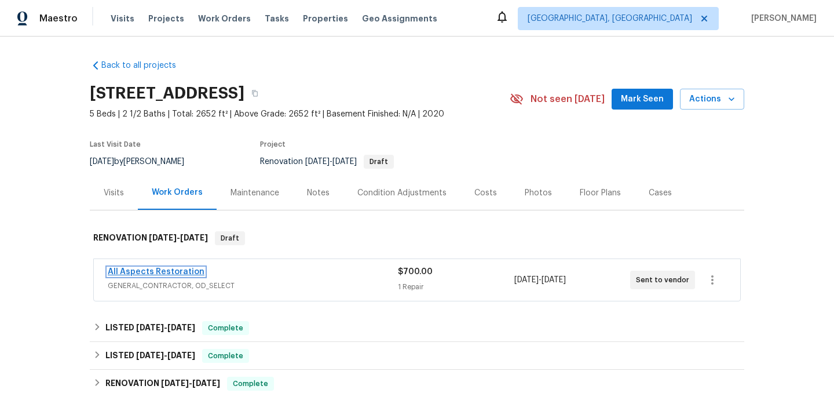
click at [166, 269] on link "All Aspects Restoration" at bounding box center [156, 272] width 97 height 8
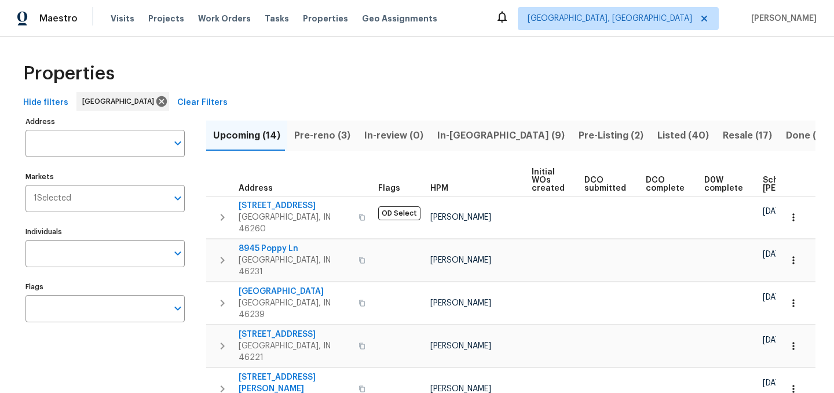
scroll to position [0, 152]
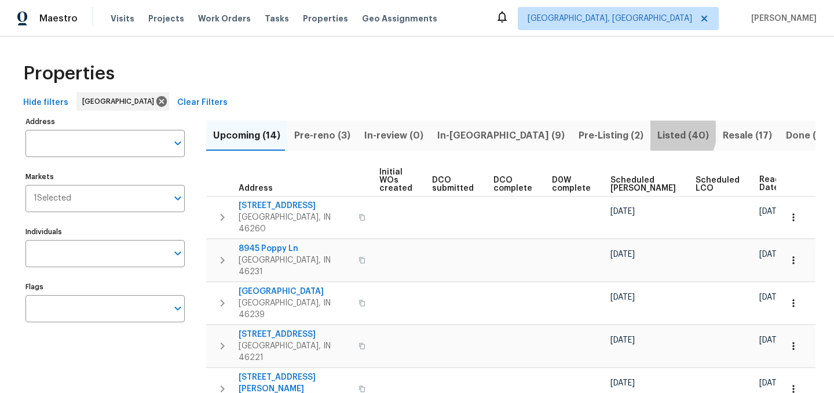
click at [657, 132] on span "Listed (40)" at bounding box center [683, 135] width 52 height 16
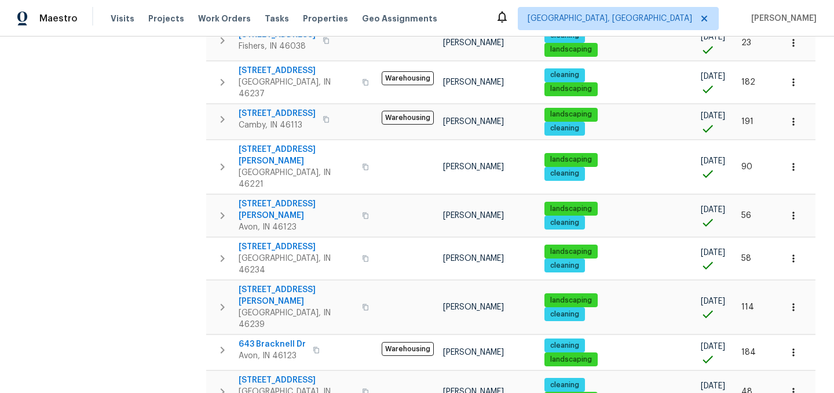
scroll to position [738, 0]
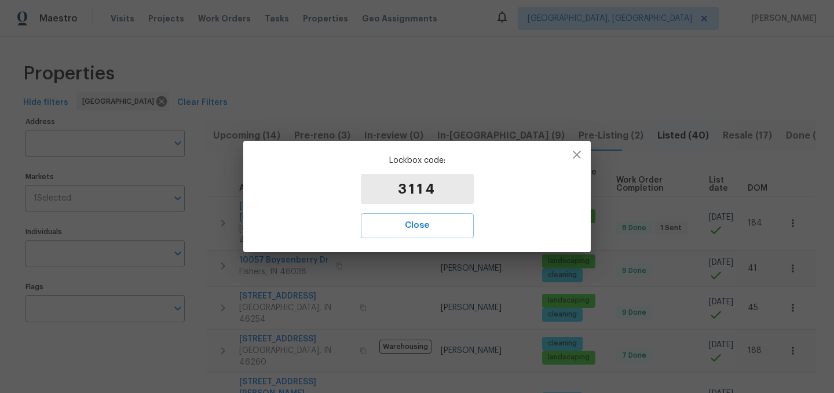
scroll to position [738, 0]
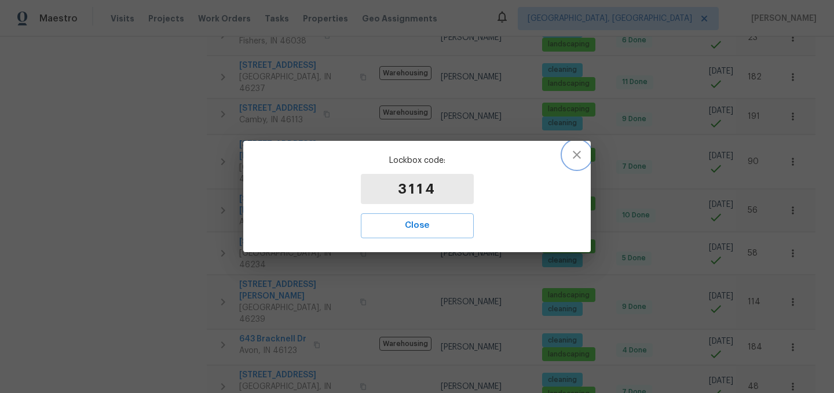
click at [576, 157] on icon "button" at bounding box center [577, 155] width 14 height 14
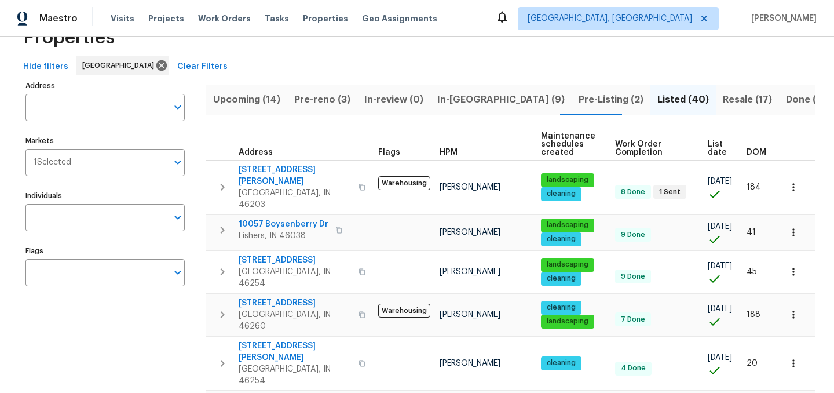
scroll to position [35, 0]
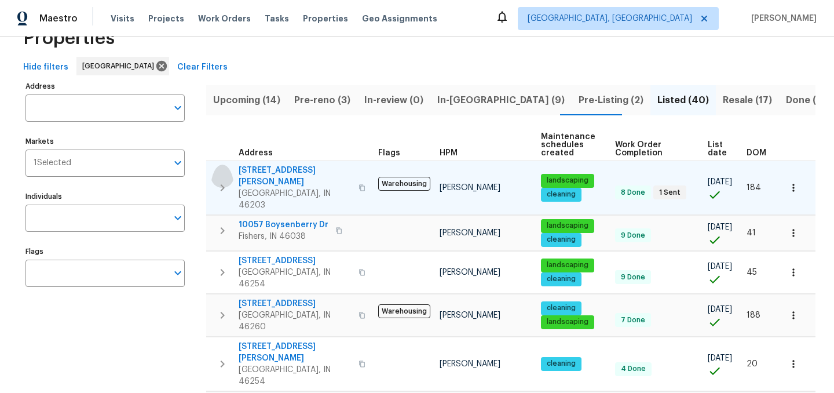
click at [221, 181] on icon "button" at bounding box center [222, 188] width 14 height 14
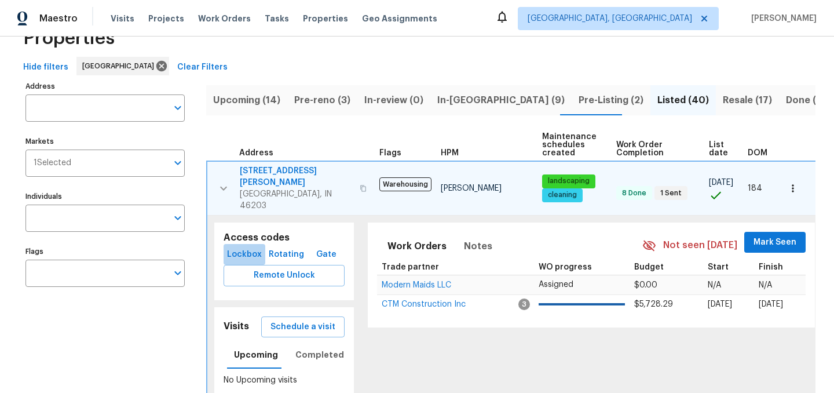
click at [238, 247] on span "Lockbox" at bounding box center [244, 254] width 32 height 14
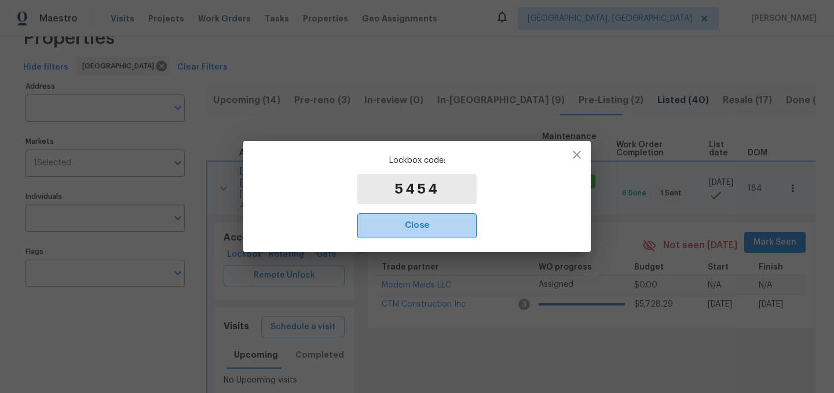
click at [421, 230] on span "Close" at bounding box center [417, 225] width 94 height 15
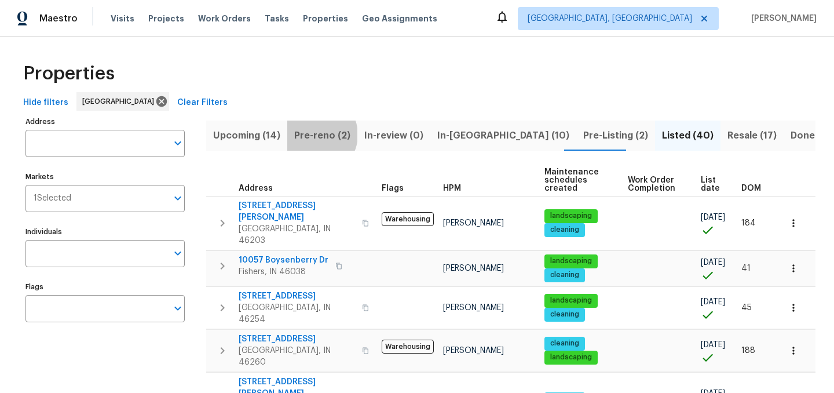
click at [313, 134] on span "Pre-reno (2)" at bounding box center [322, 135] width 56 height 16
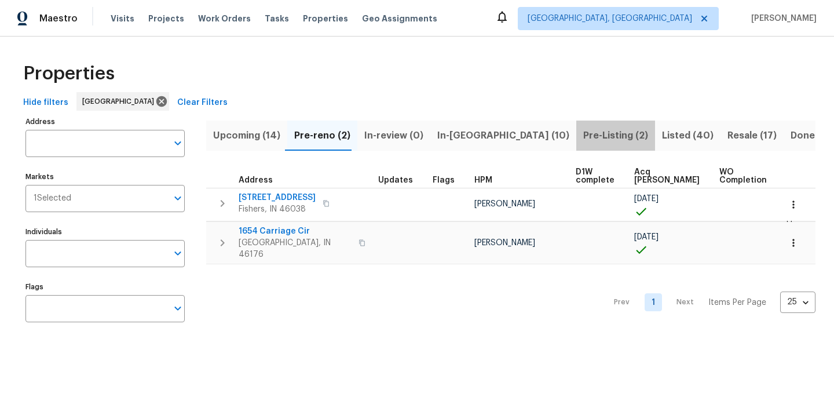
click at [583, 131] on span "Pre-Listing (2)" at bounding box center [615, 135] width 65 height 16
